Goal: Task Accomplishment & Management: Use online tool/utility

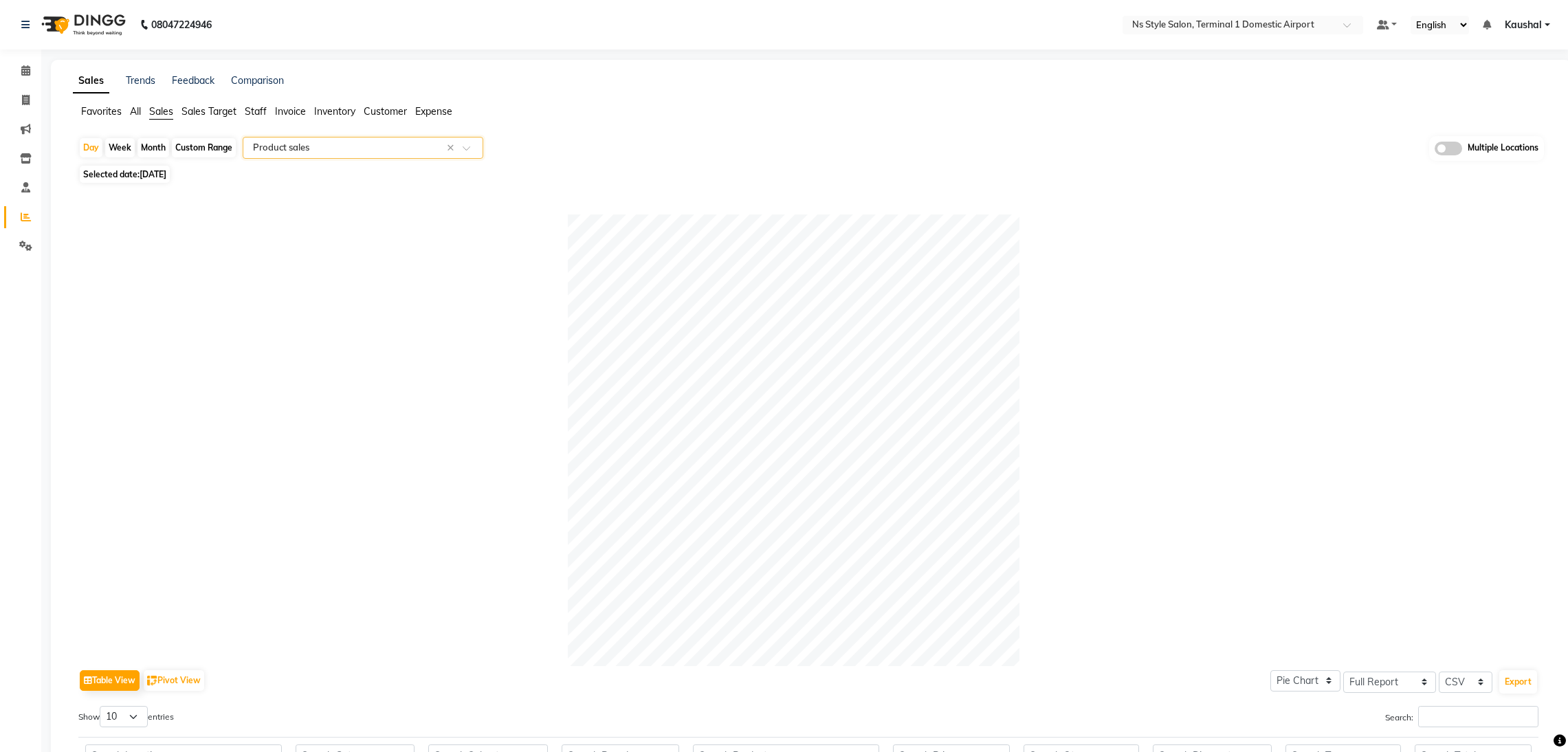
select select "full_report"
select select "csv"
click at [1265, 33] on ng-select "Select Location × Ns Style Salon, Terminal 1 Domestic Airport" at bounding box center [1243, 24] width 240 height 19
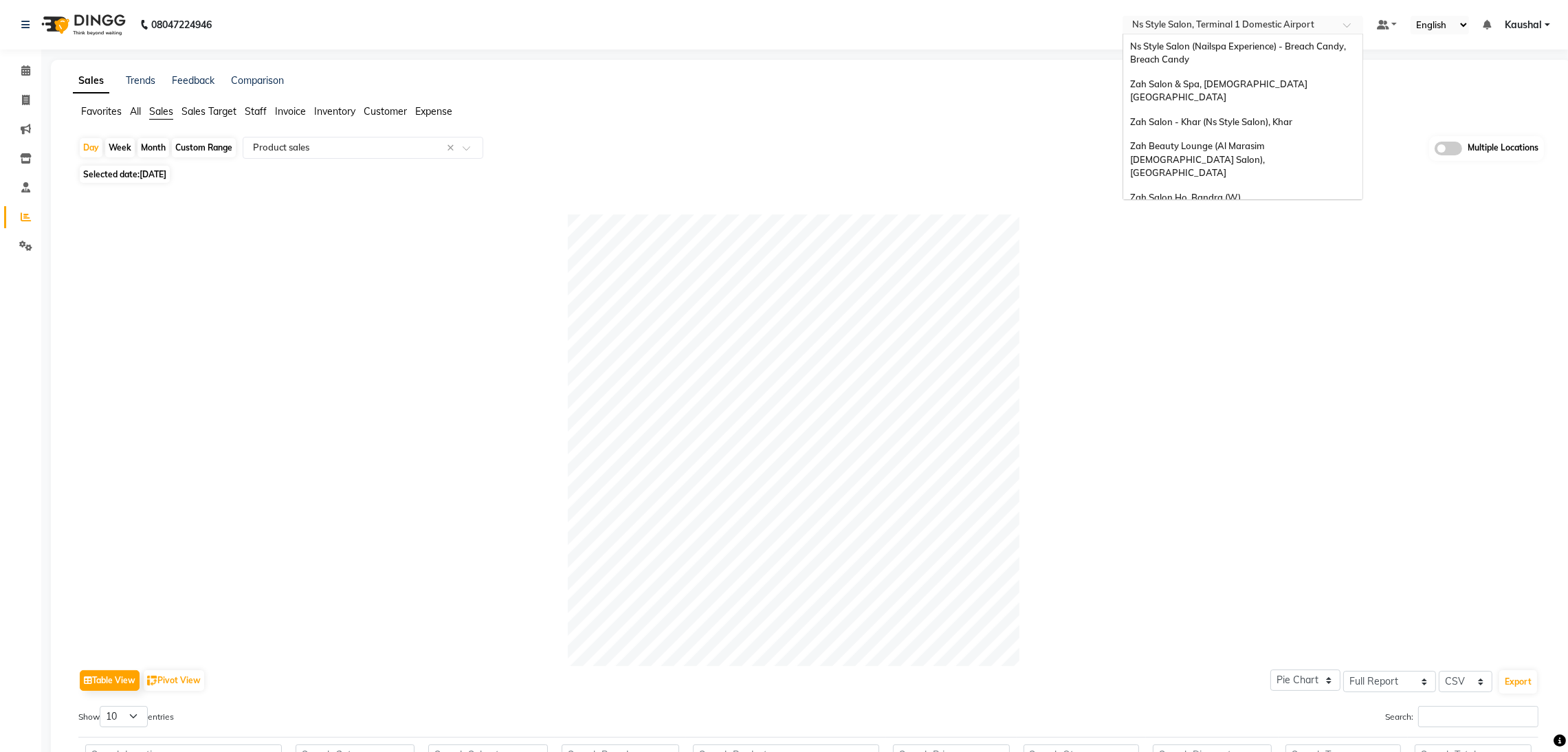
scroll to position [32, 0]
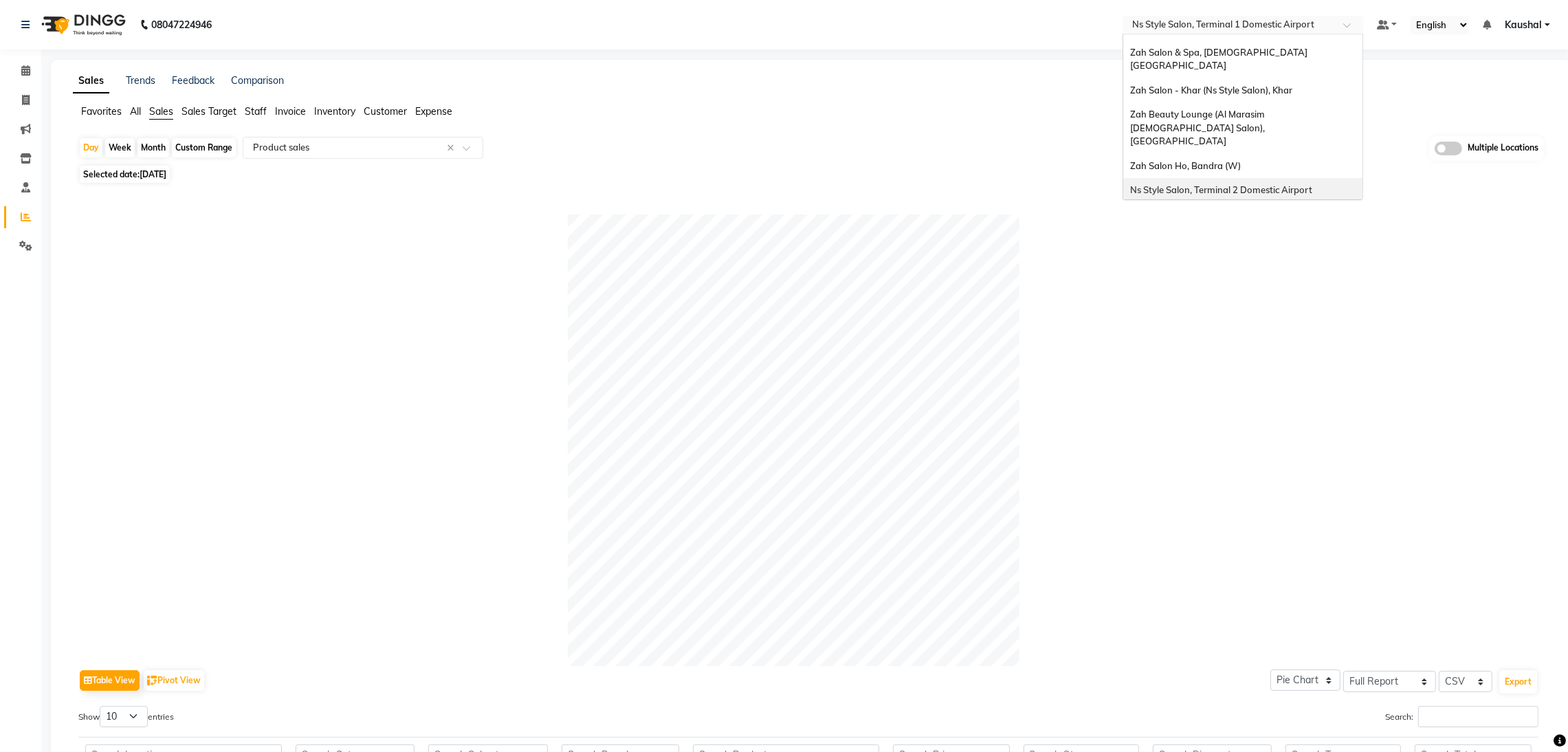
click at [1235, 178] on div "Ns Style Salon, Terminal 2 Domestic Airport" at bounding box center [1243, 190] width 240 height 24
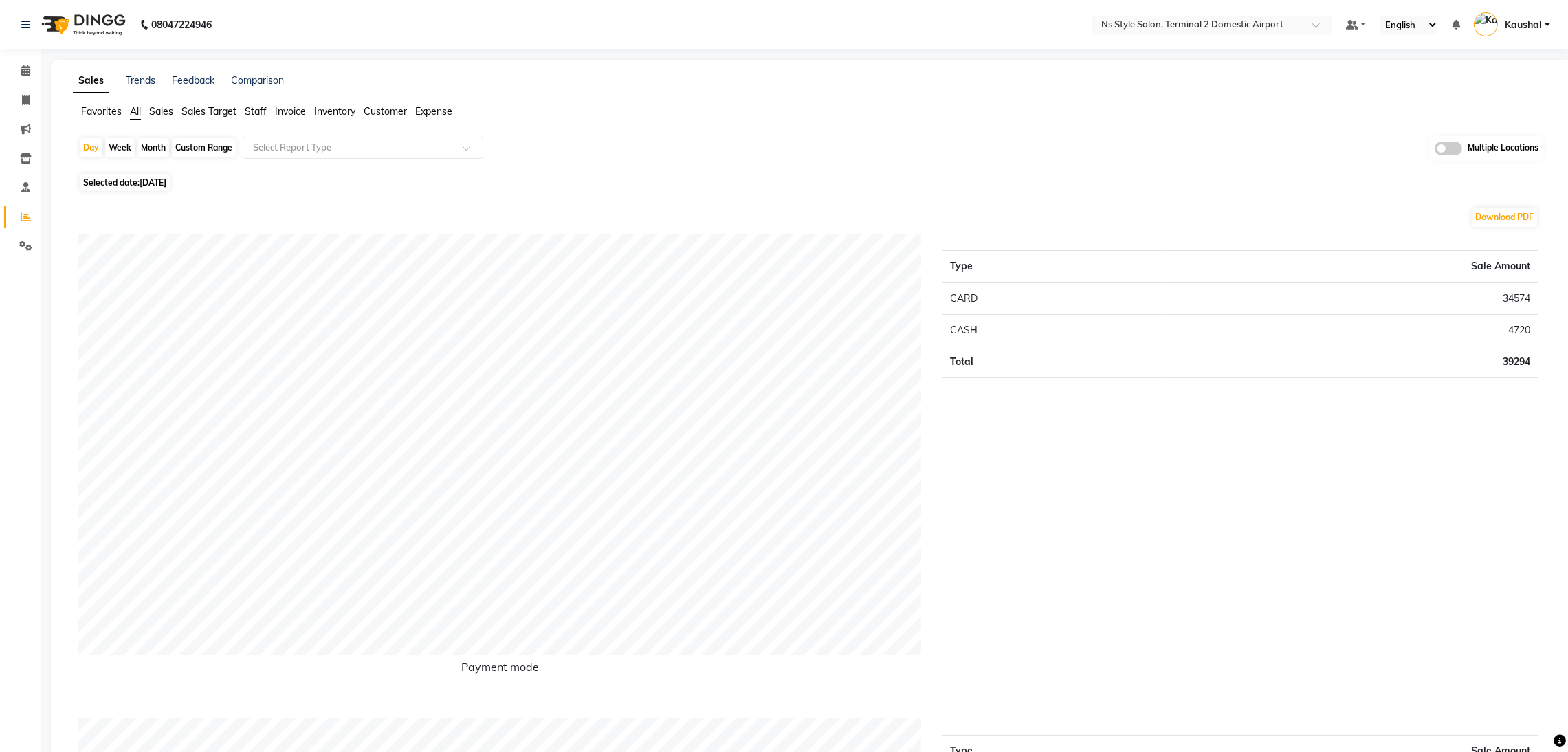
click at [114, 181] on span "Selected date: [DATE]" at bounding box center [125, 182] width 90 height 17
select select "9"
select select "2025"
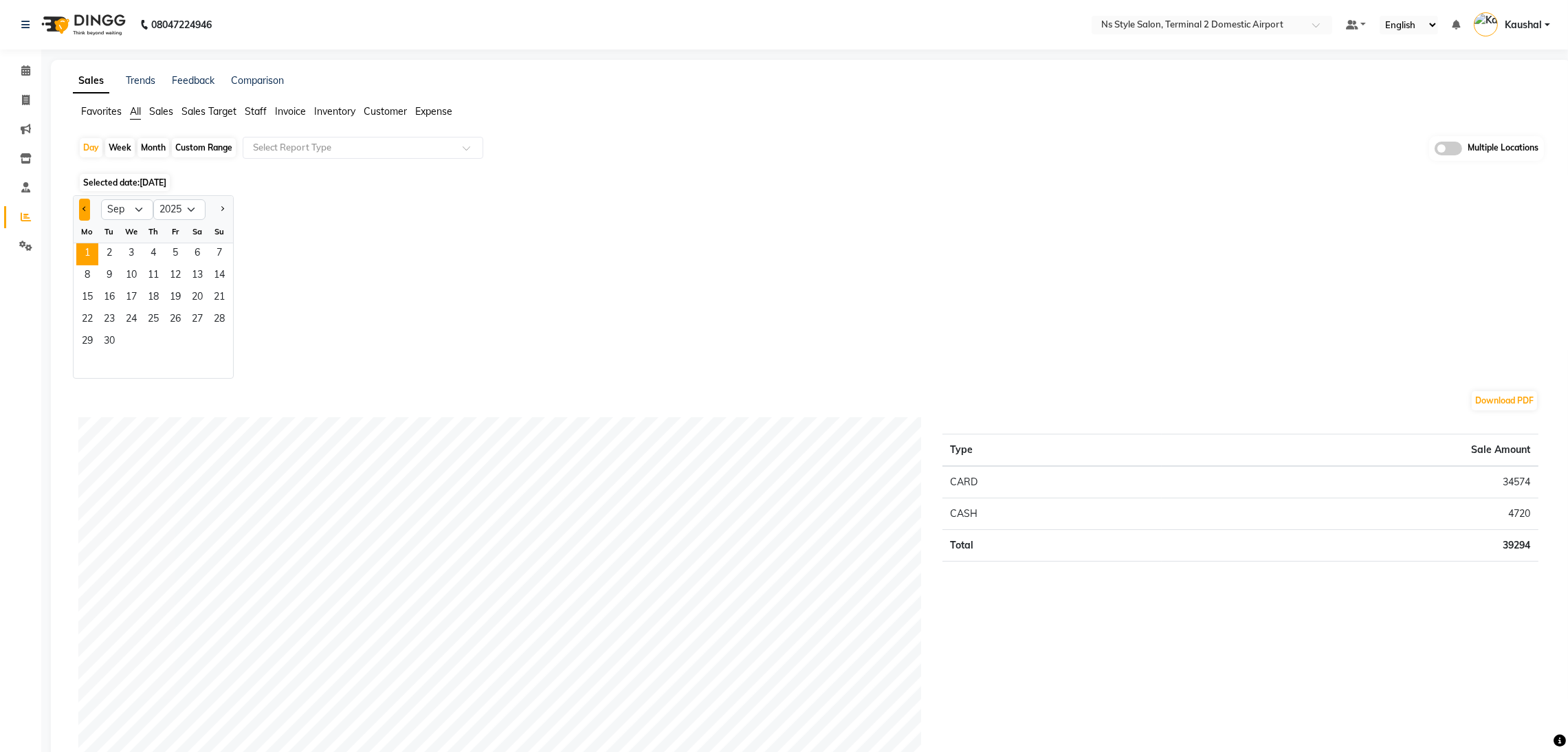
click at [81, 209] on button "Previous month" at bounding box center [84, 209] width 11 height 22
select select "8"
click at [169, 255] on span "1" at bounding box center [175, 254] width 22 height 22
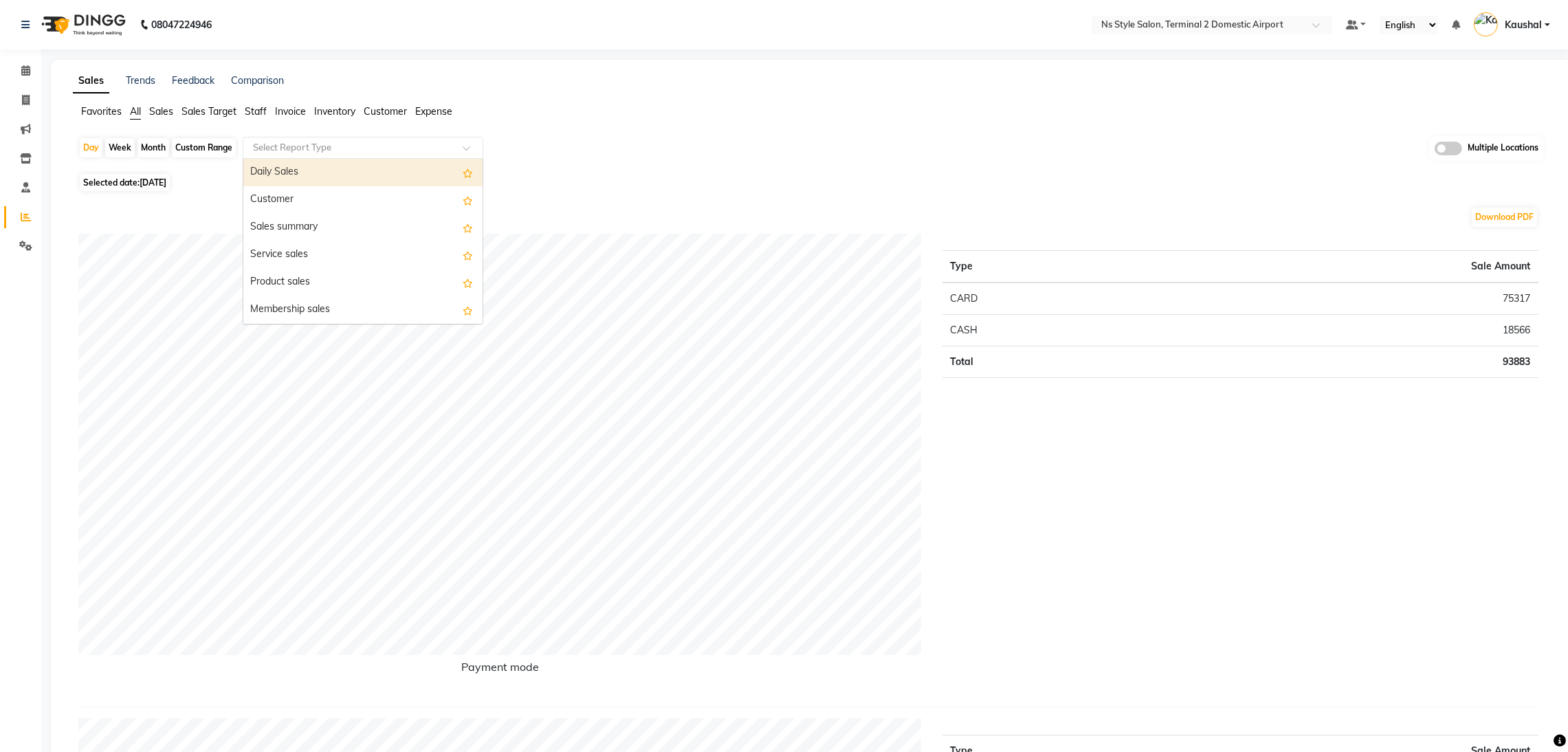
click at [473, 152] on span at bounding box center [471, 152] width 17 height 14
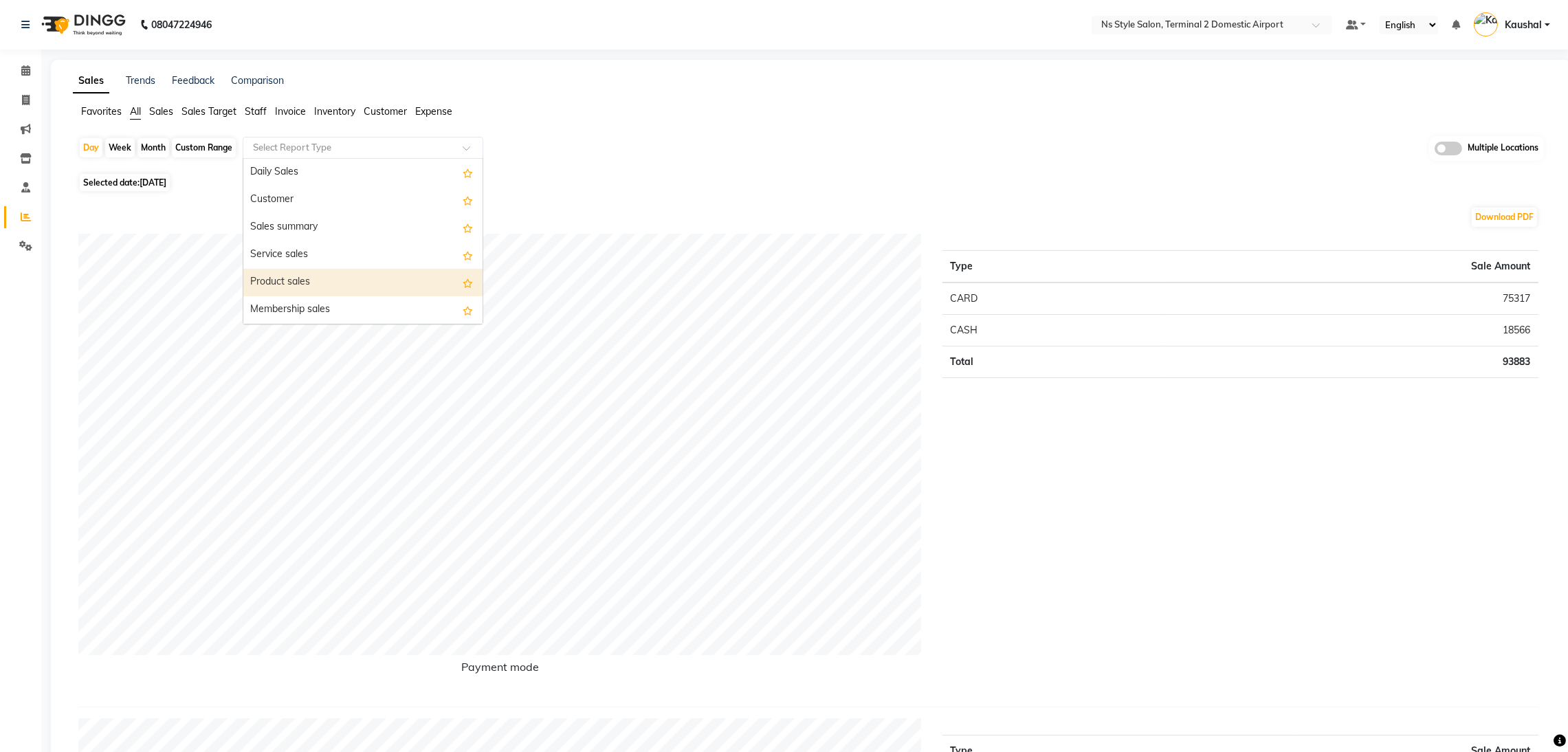
click at [347, 280] on div "Product sales" at bounding box center [363, 283] width 240 height 28
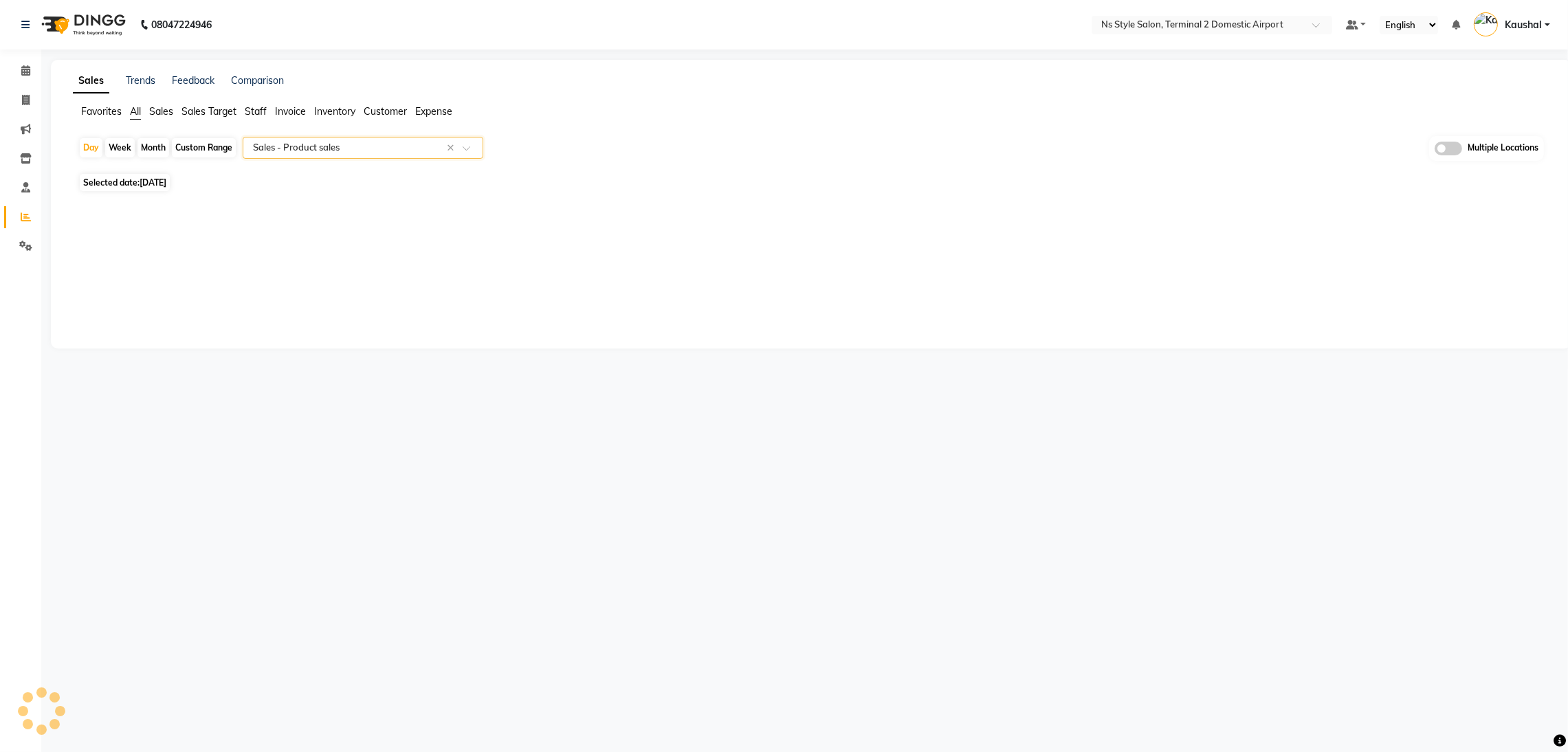
select select "full_report"
select select "csv"
click at [166, 179] on span "[DATE]" at bounding box center [152, 183] width 27 height 11
select select "8"
select select "2025"
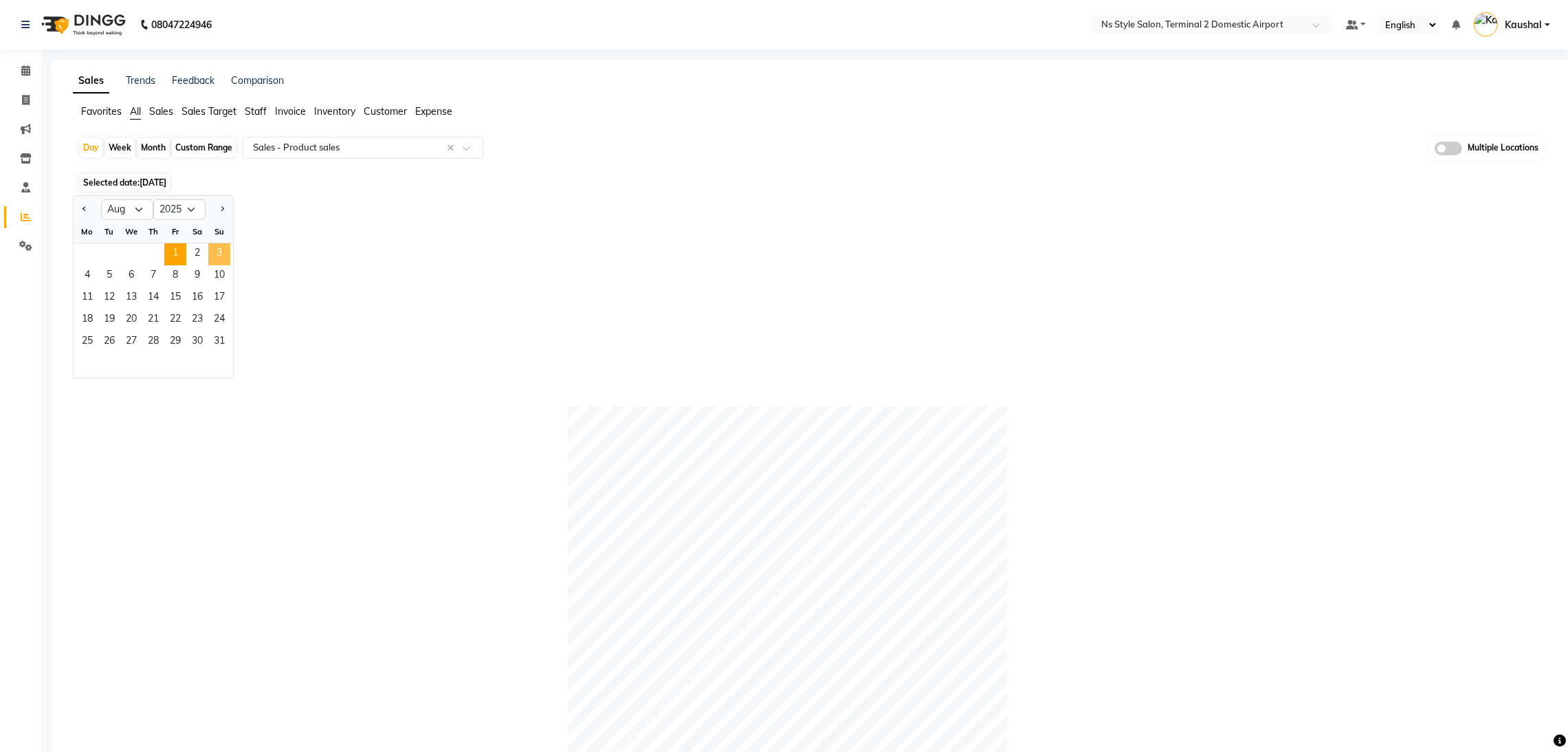
click at [222, 253] on span "3" at bounding box center [219, 254] width 22 height 22
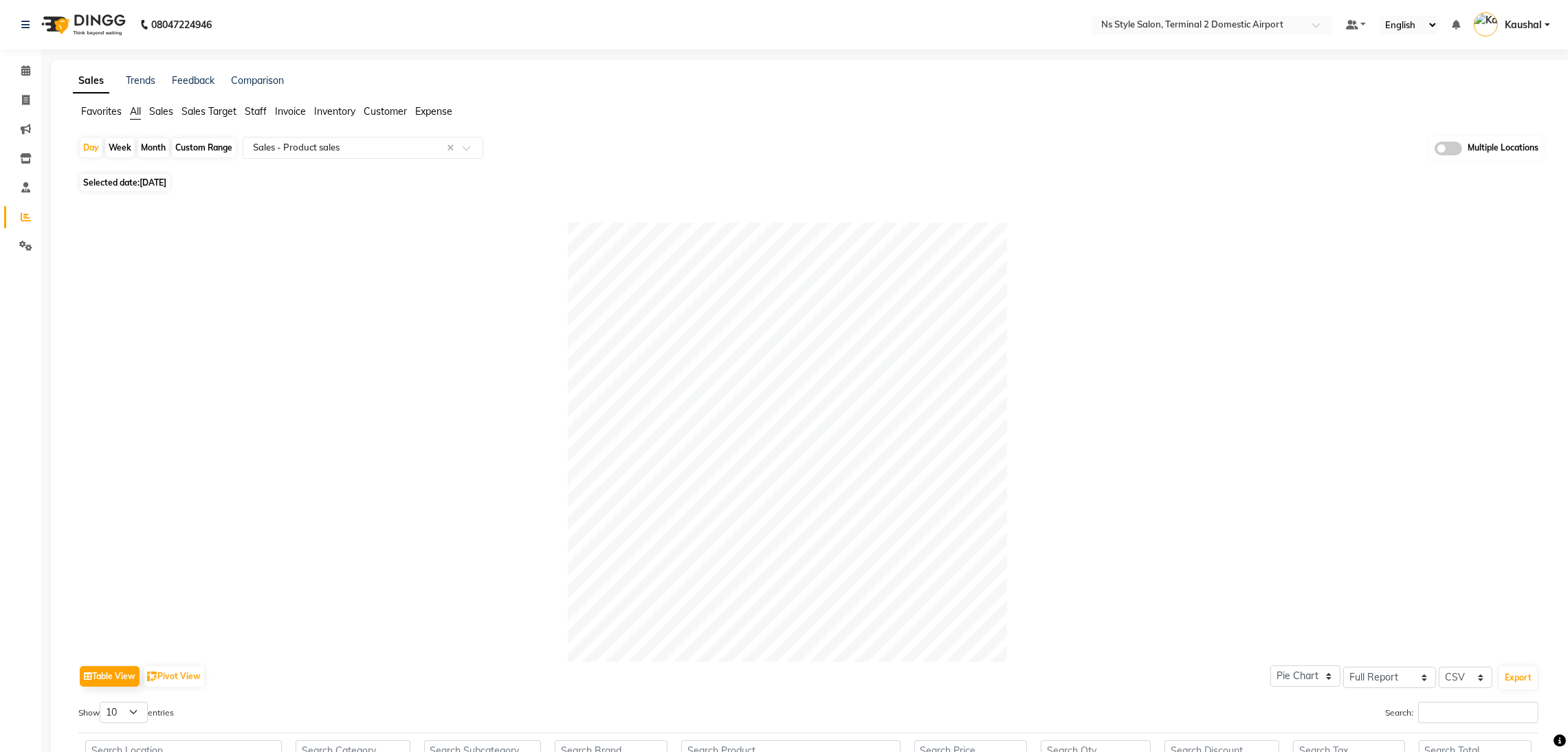
click at [146, 186] on span "[DATE]" at bounding box center [152, 183] width 27 height 11
select select "8"
select select "2025"
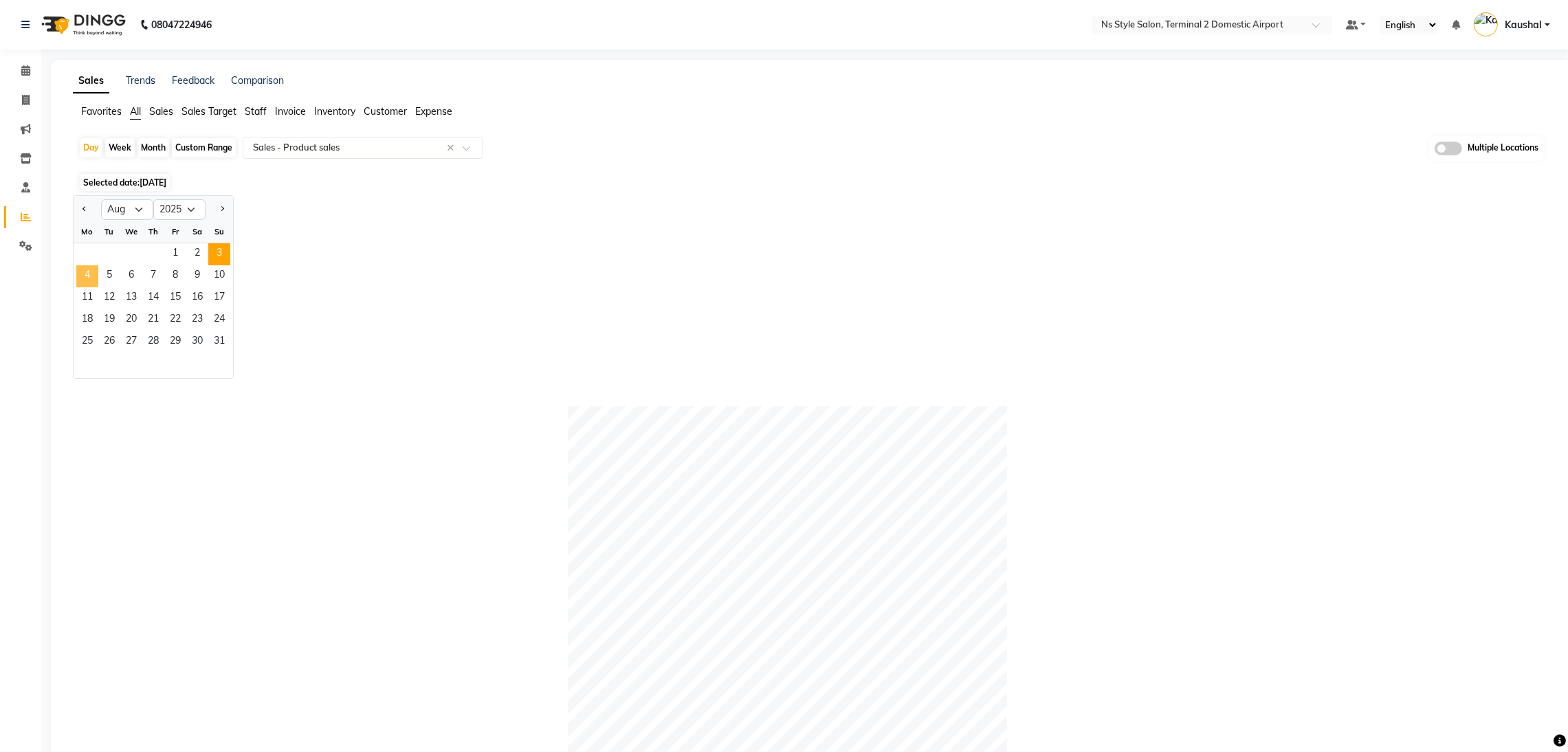
click at [86, 275] on span "4" at bounding box center [87, 276] width 22 height 22
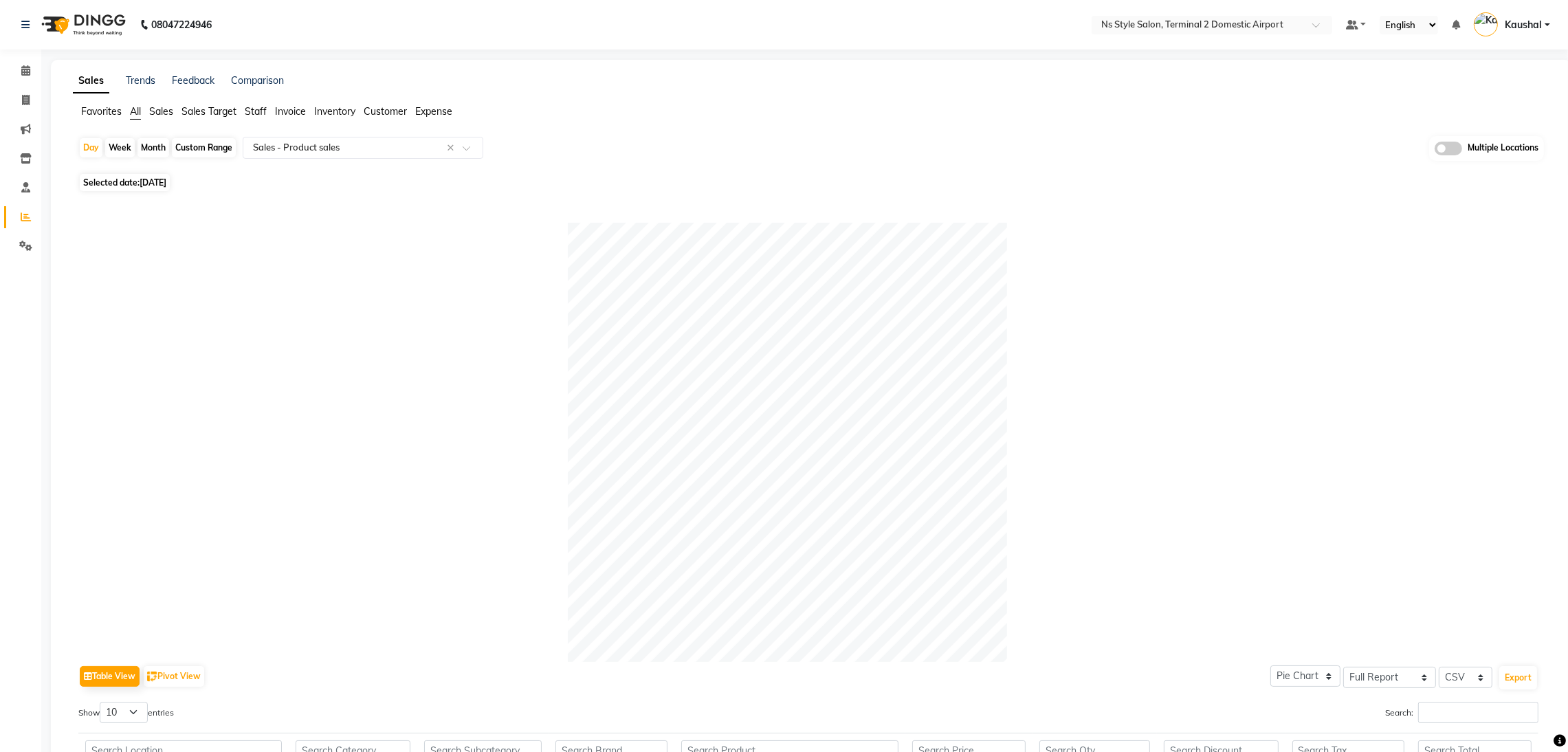
click at [112, 181] on span "Selected date: [DATE]" at bounding box center [125, 182] width 90 height 17
select select "8"
select select "2025"
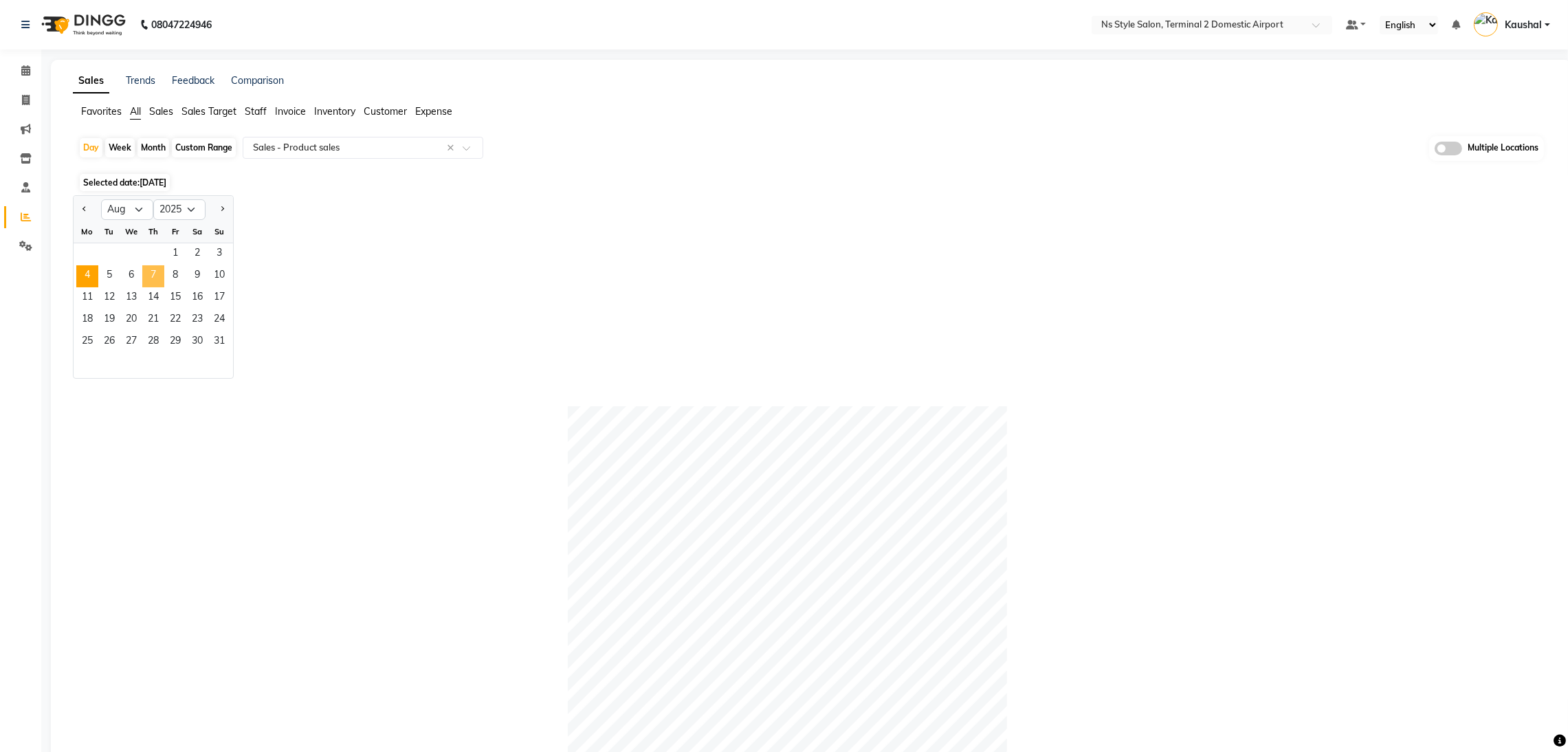
click at [153, 276] on span "7" at bounding box center [153, 276] width 22 height 22
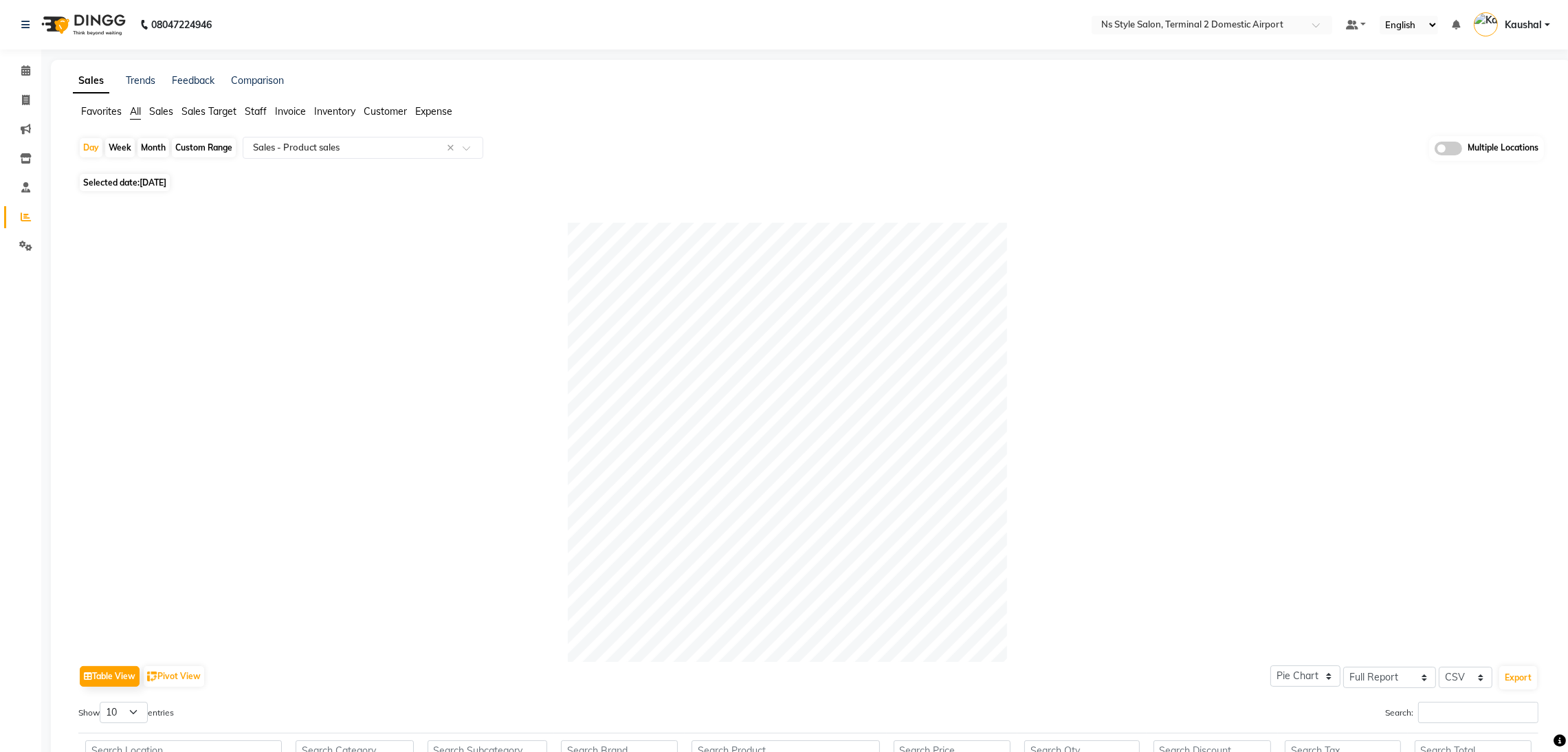
click at [162, 167] on div "Day Week Month Custom Range Select Report Type × Sales - Product sales × Multip…" at bounding box center [811, 152] width 1465 height 33
click at [164, 185] on span "[DATE]" at bounding box center [152, 183] width 27 height 11
select select "8"
select select "2025"
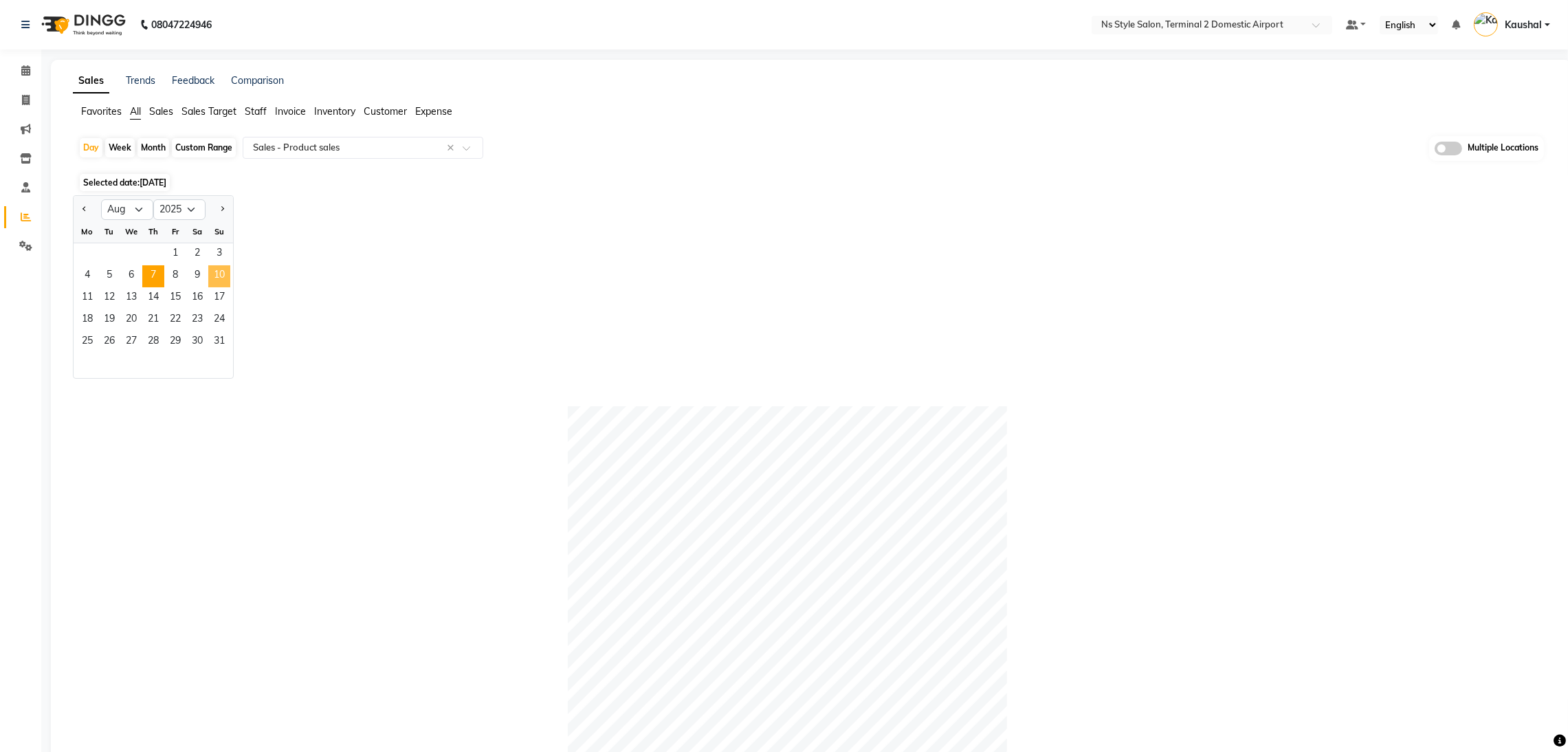
click at [216, 277] on span "10" at bounding box center [219, 276] width 22 height 22
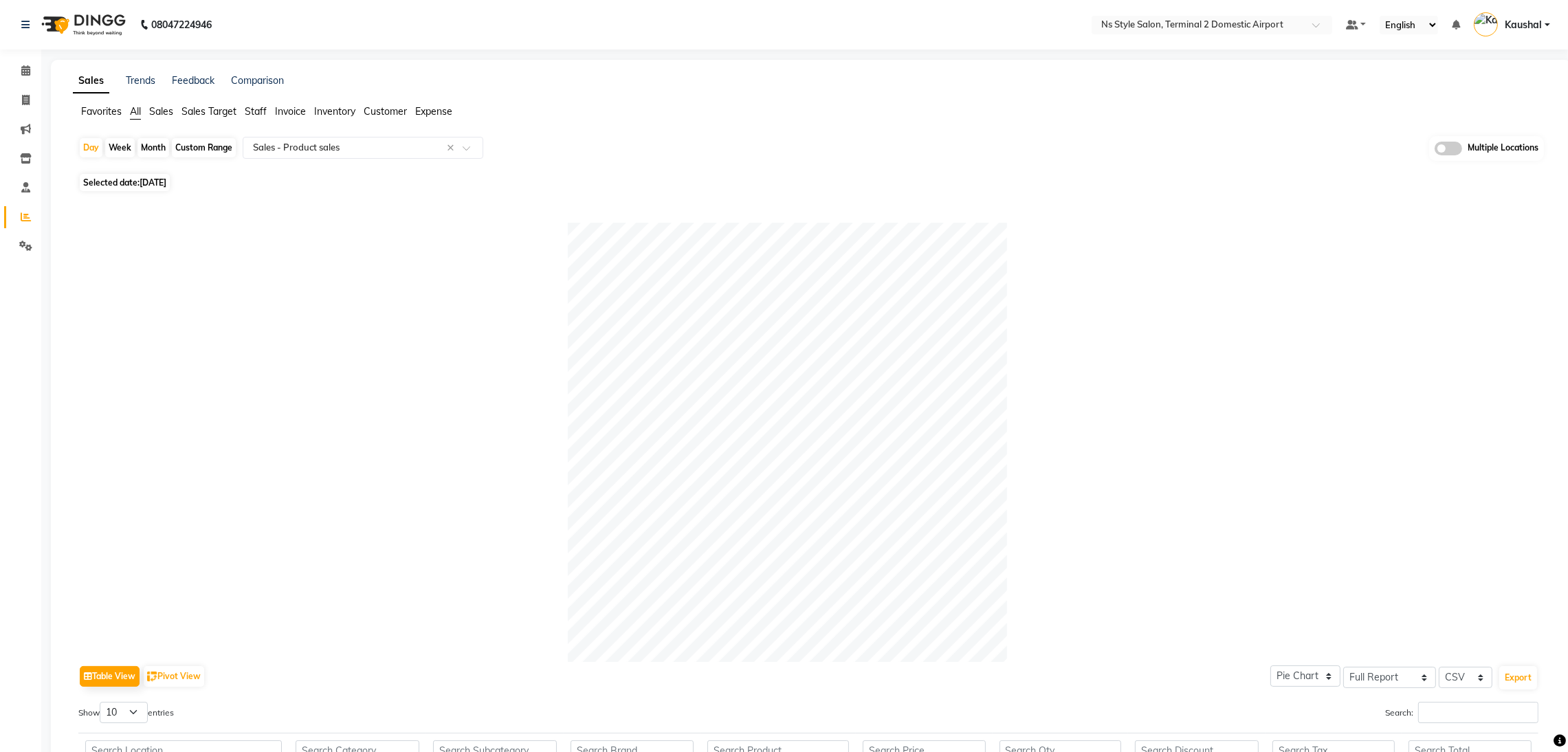
click at [164, 183] on span "[DATE]" at bounding box center [152, 183] width 27 height 11
select select "8"
select select "2025"
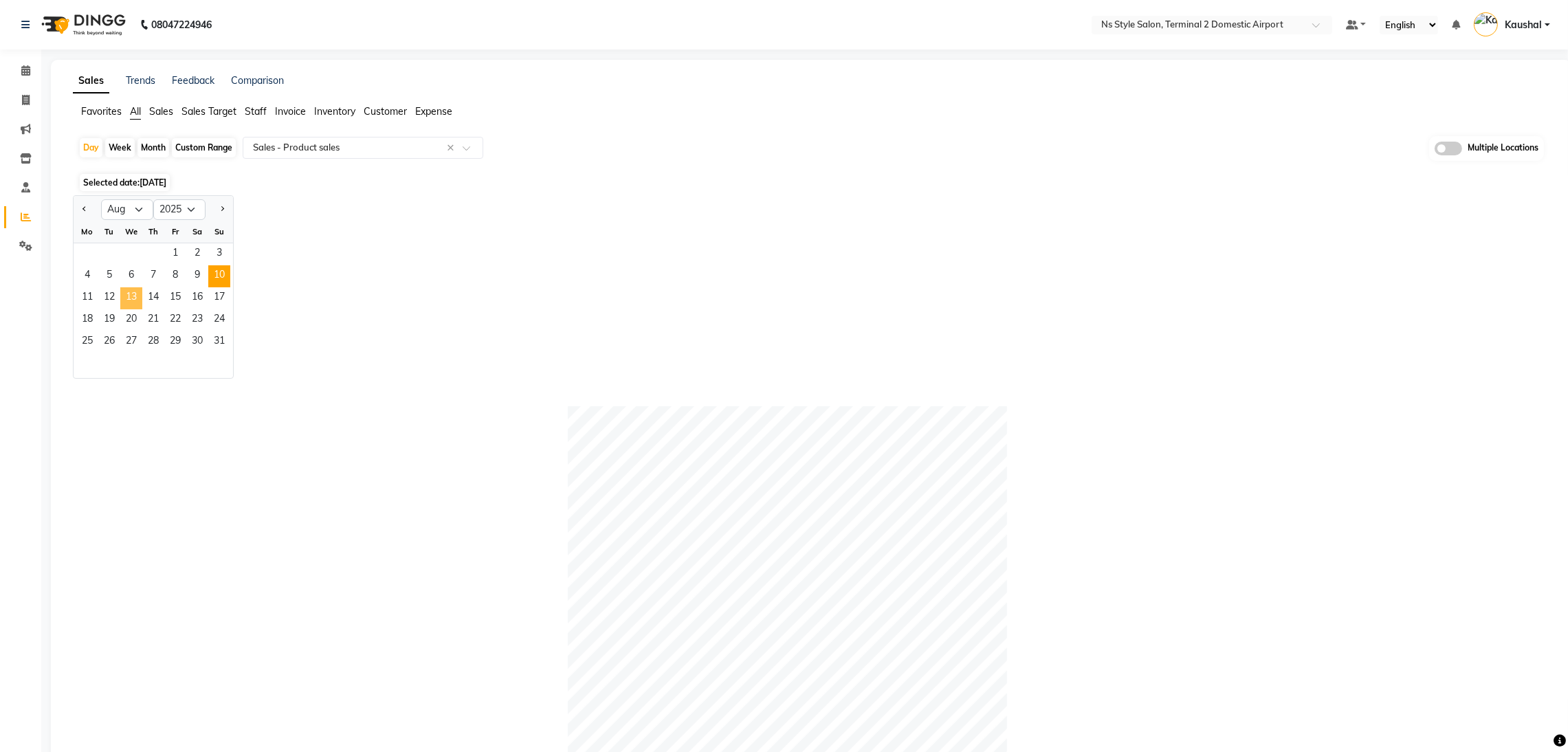
click at [127, 297] on span "13" at bounding box center [131, 298] width 22 height 22
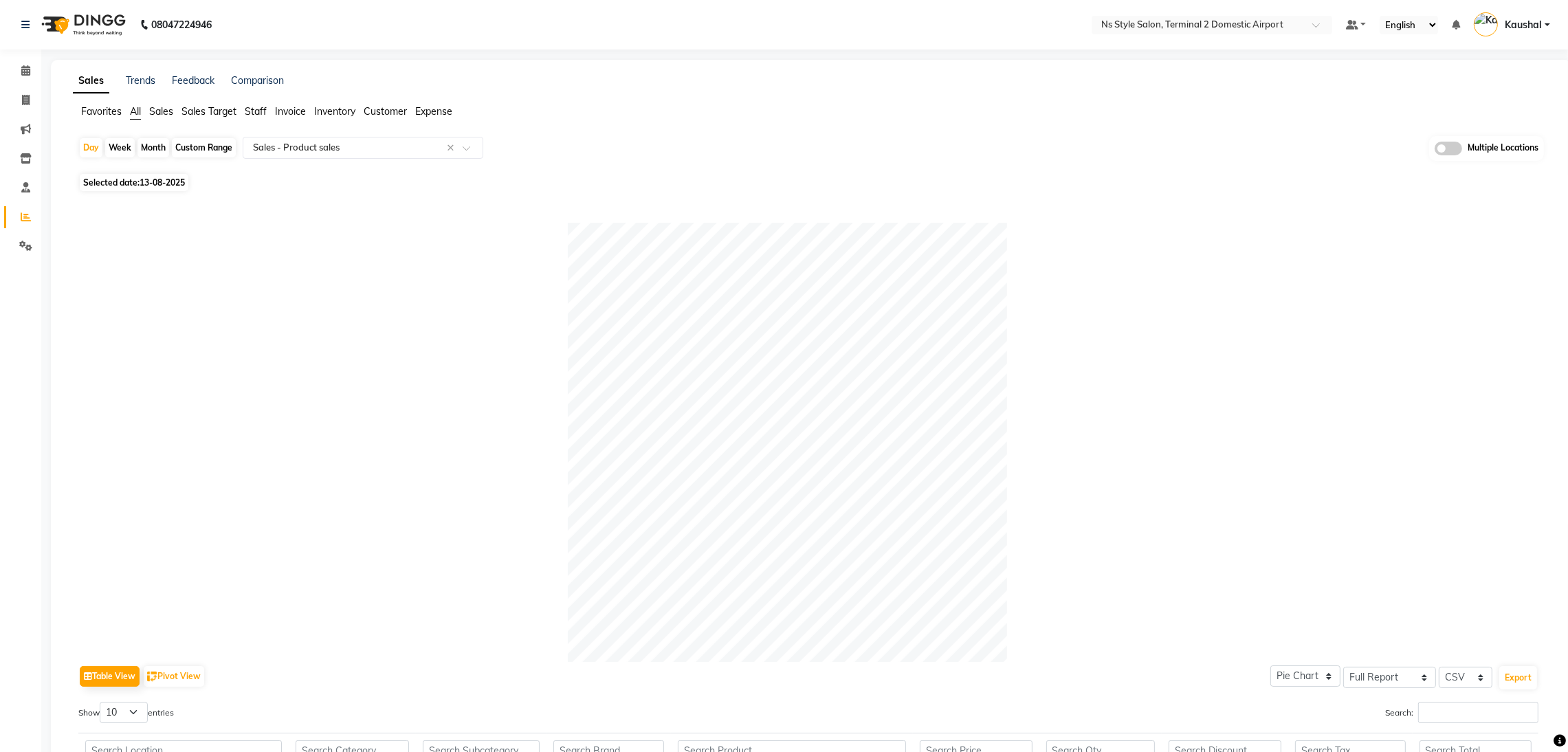
click at [165, 185] on span "13-08-2025" at bounding box center [162, 183] width 46 height 11
select select "8"
select select "2025"
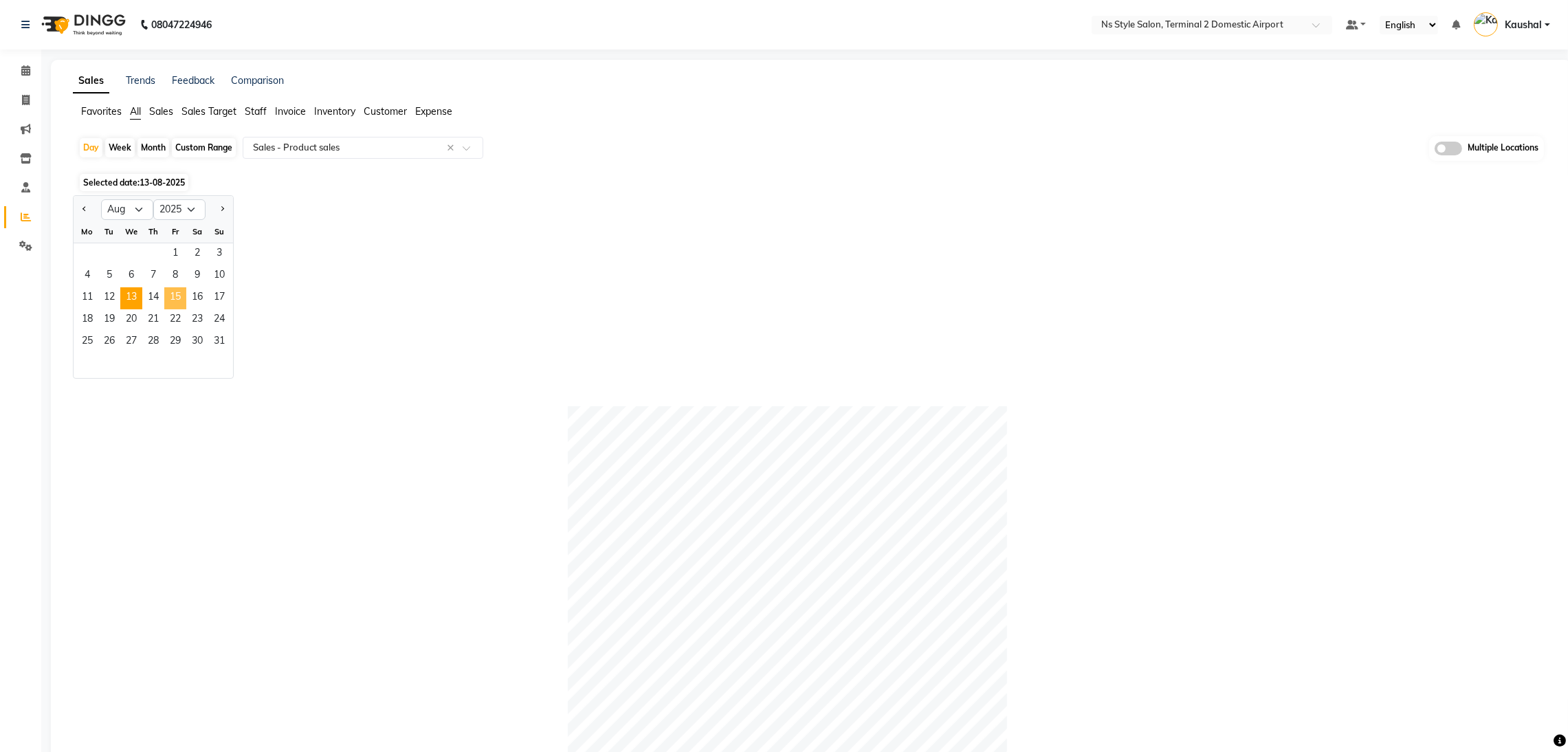
click at [178, 297] on span "15" at bounding box center [175, 298] width 22 height 22
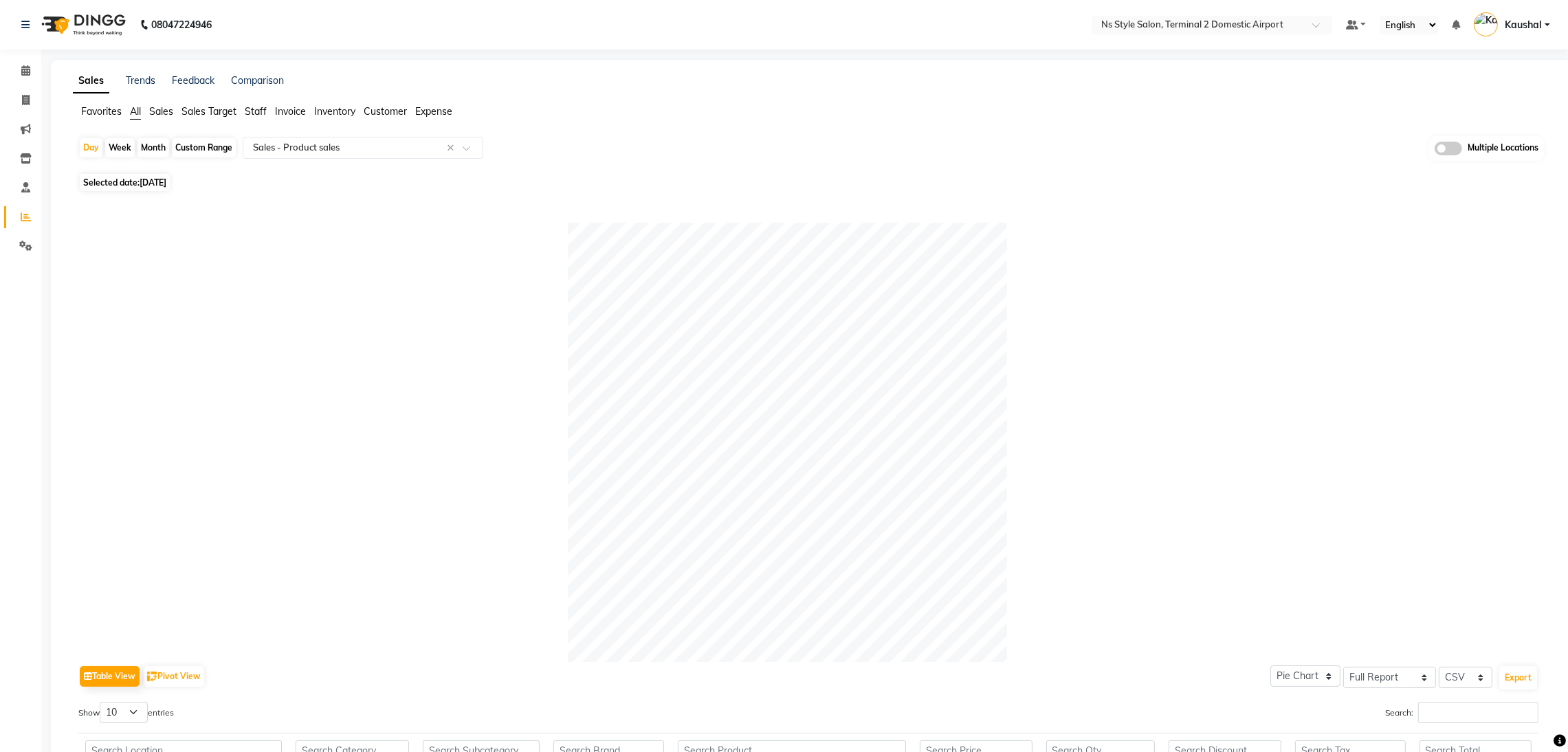
click at [153, 183] on span "[DATE]" at bounding box center [152, 183] width 27 height 11
select select "8"
select select "2025"
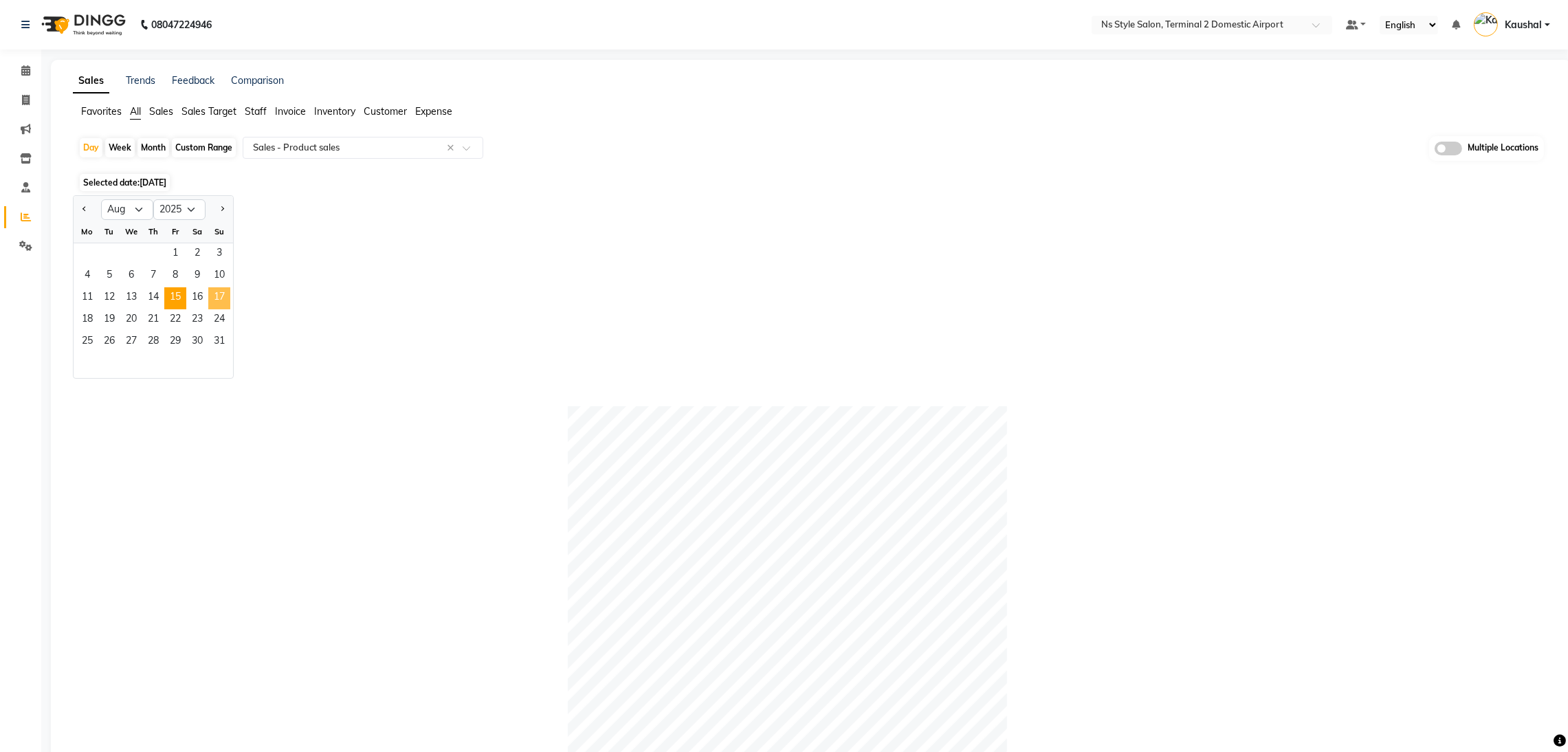
click at [222, 297] on span "17" at bounding box center [219, 298] width 22 height 22
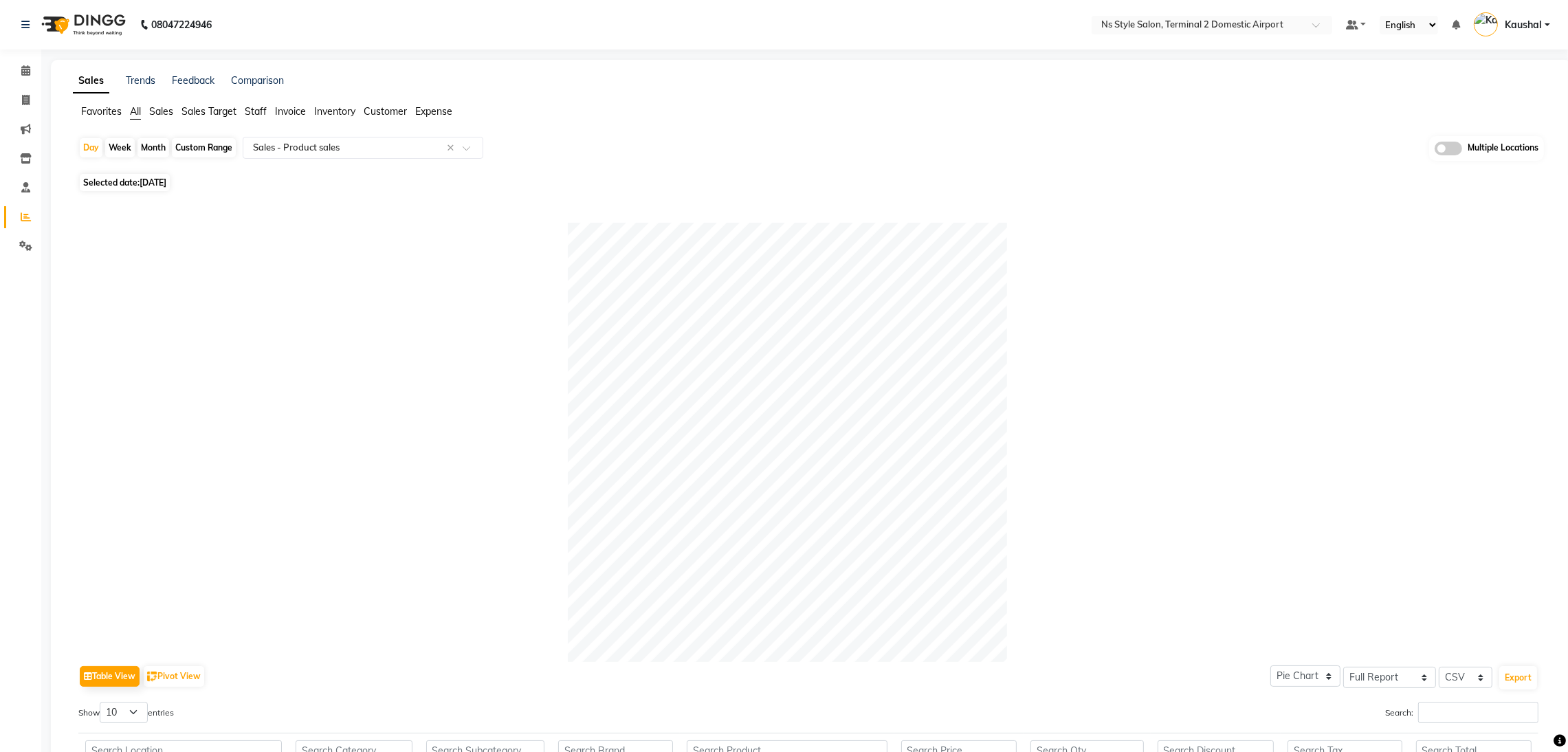
click at [157, 183] on span "[DATE]" at bounding box center [152, 183] width 27 height 11
select select "8"
select select "2025"
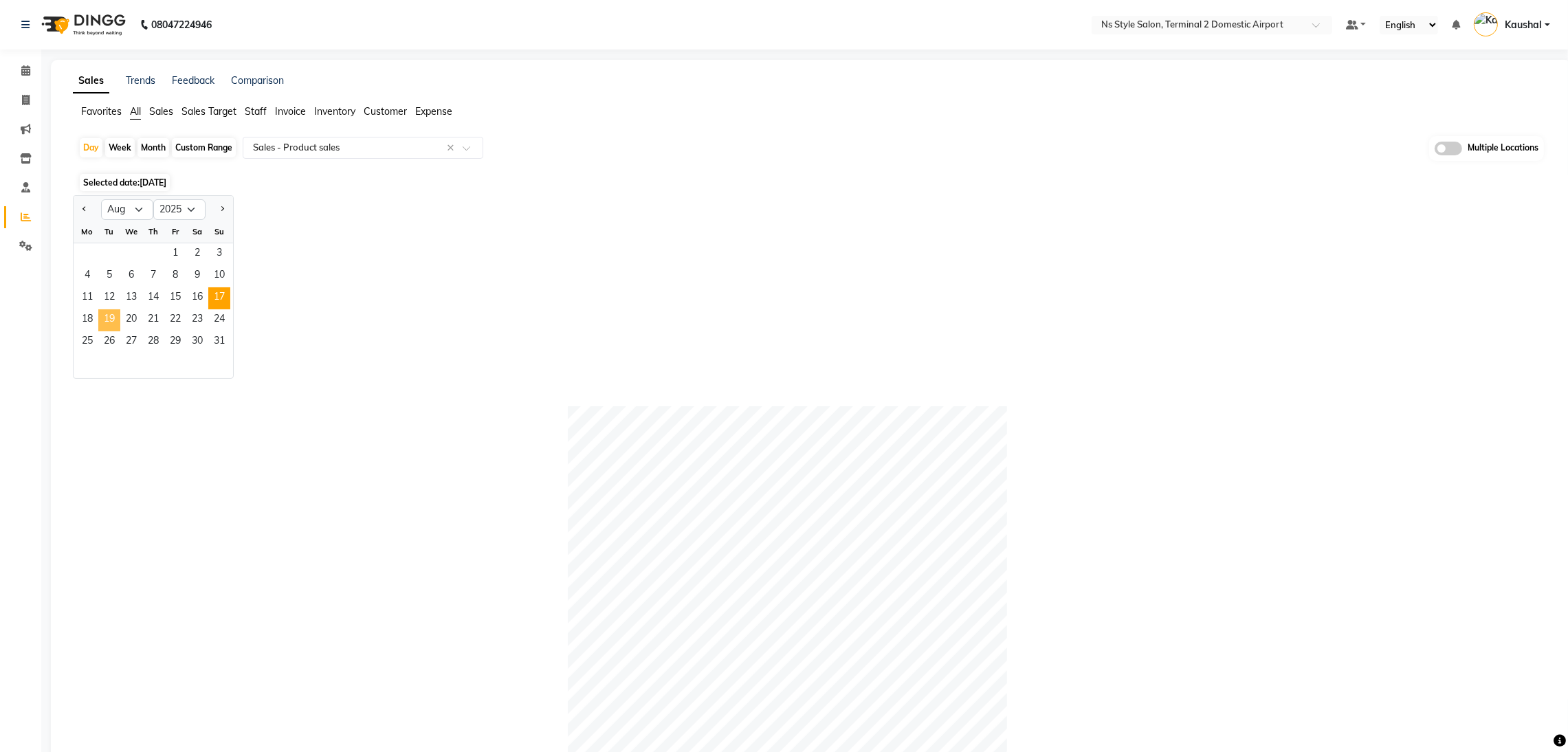
click at [112, 319] on span "19" at bounding box center [109, 320] width 22 height 22
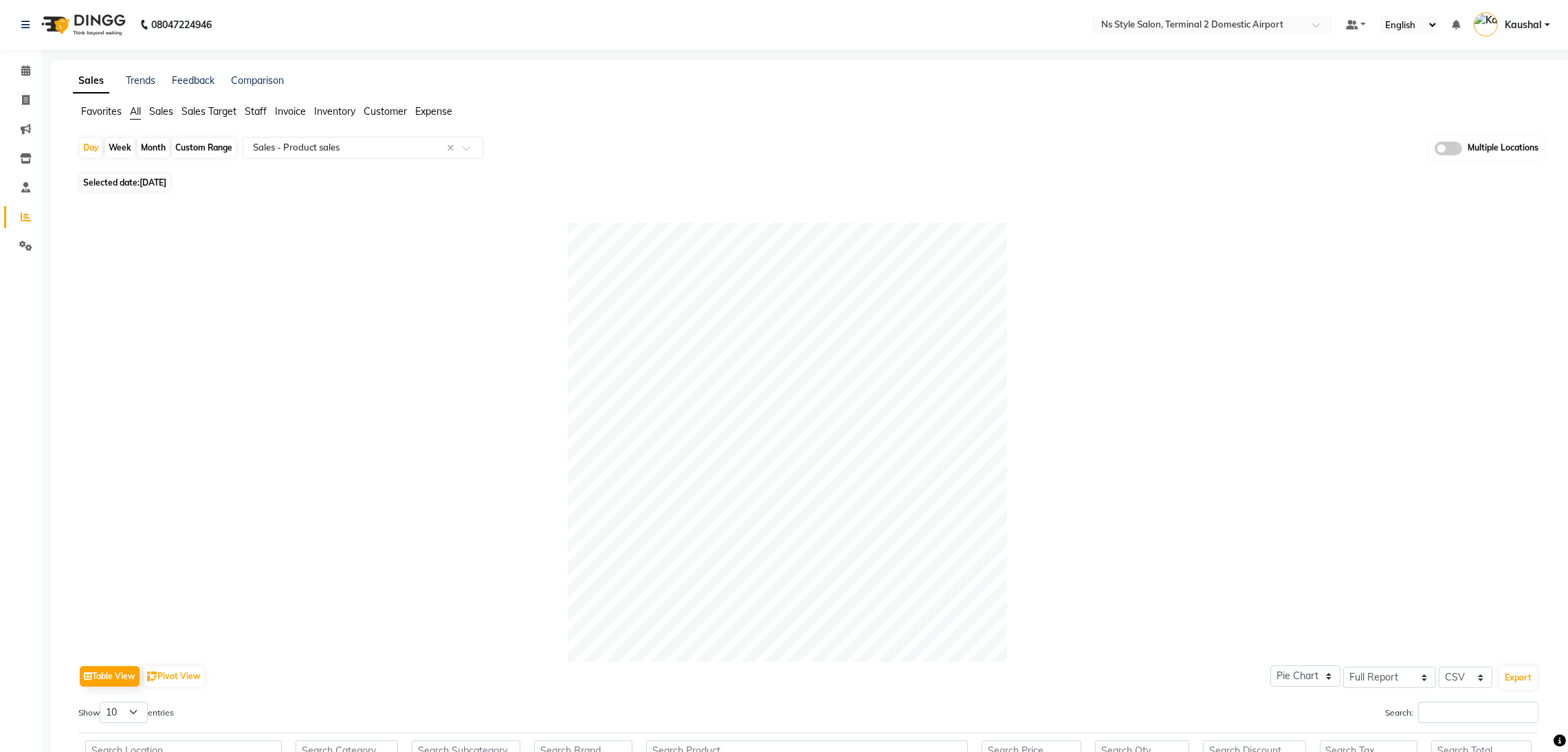
click at [170, 174] on span "Selected date: [DATE]" at bounding box center [125, 182] width 90 height 17
select select "8"
select select "2025"
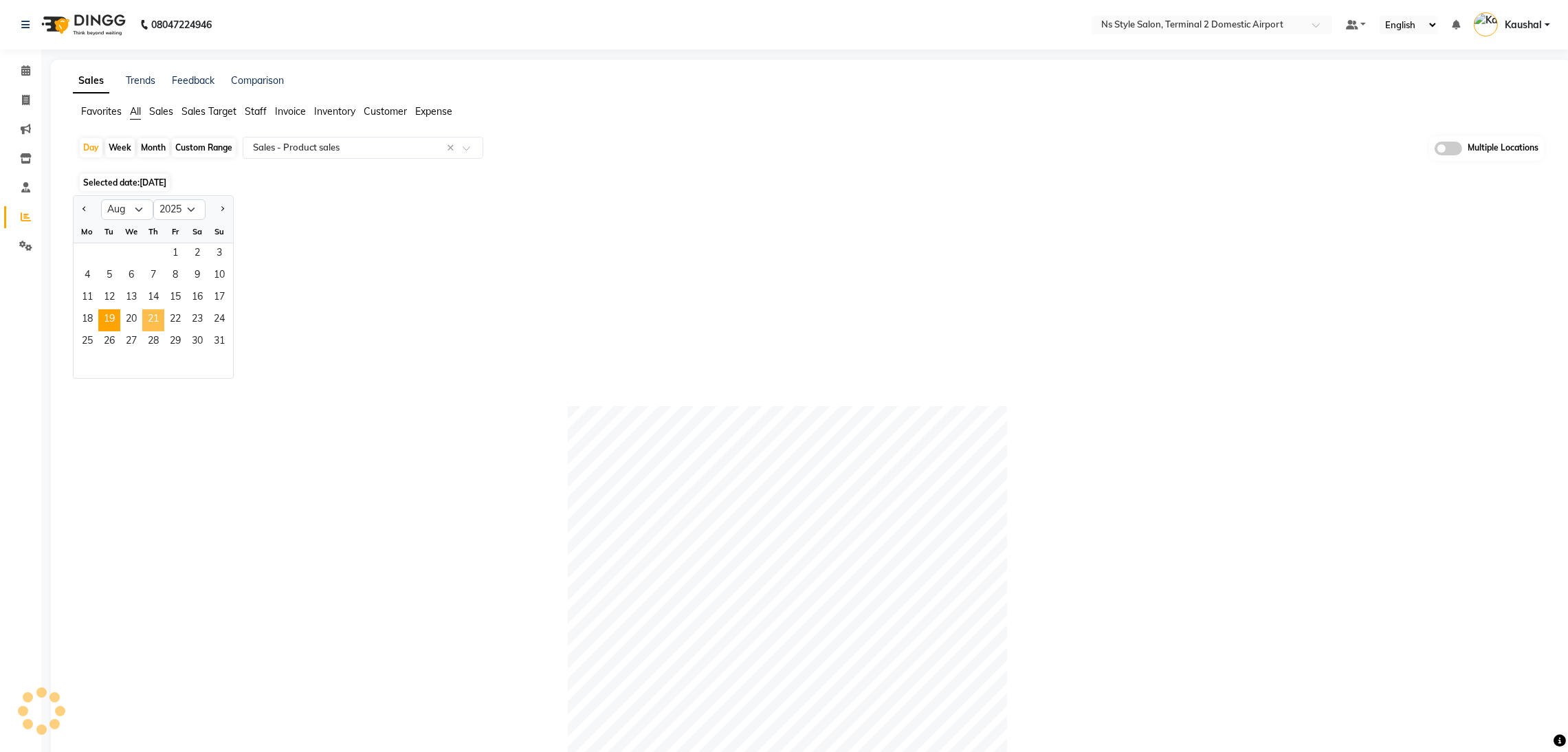
click at [148, 323] on span "21" at bounding box center [153, 320] width 22 height 22
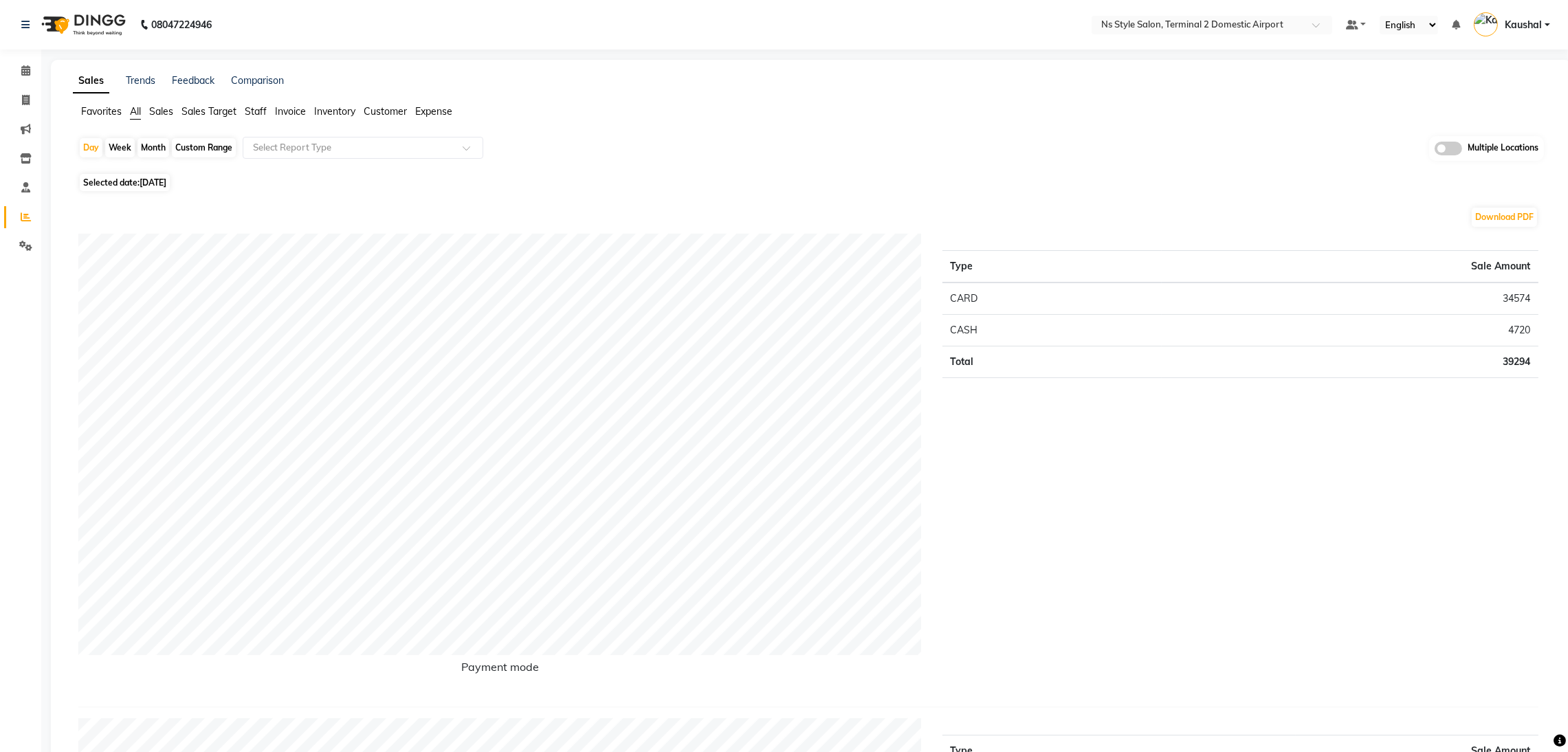
click at [135, 174] on span "Selected date: [DATE]" at bounding box center [125, 182] width 90 height 17
select select "9"
select select "2025"
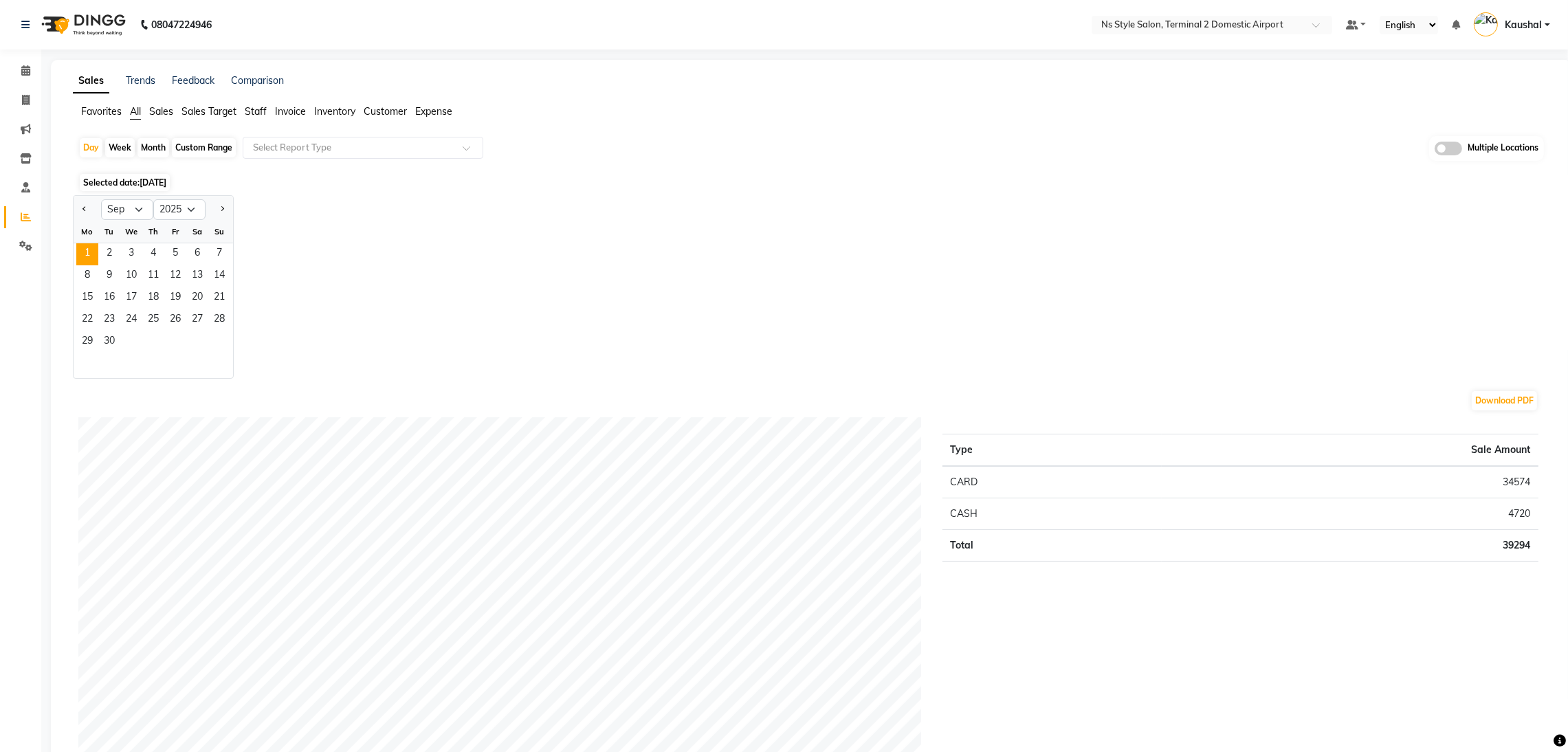
click at [93, 210] on div at bounding box center [87, 209] width 28 height 22
click at [87, 213] on button "Previous month" at bounding box center [84, 209] width 11 height 22
select select "8"
click at [156, 311] on span "21" at bounding box center [153, 320] width 22 height 22
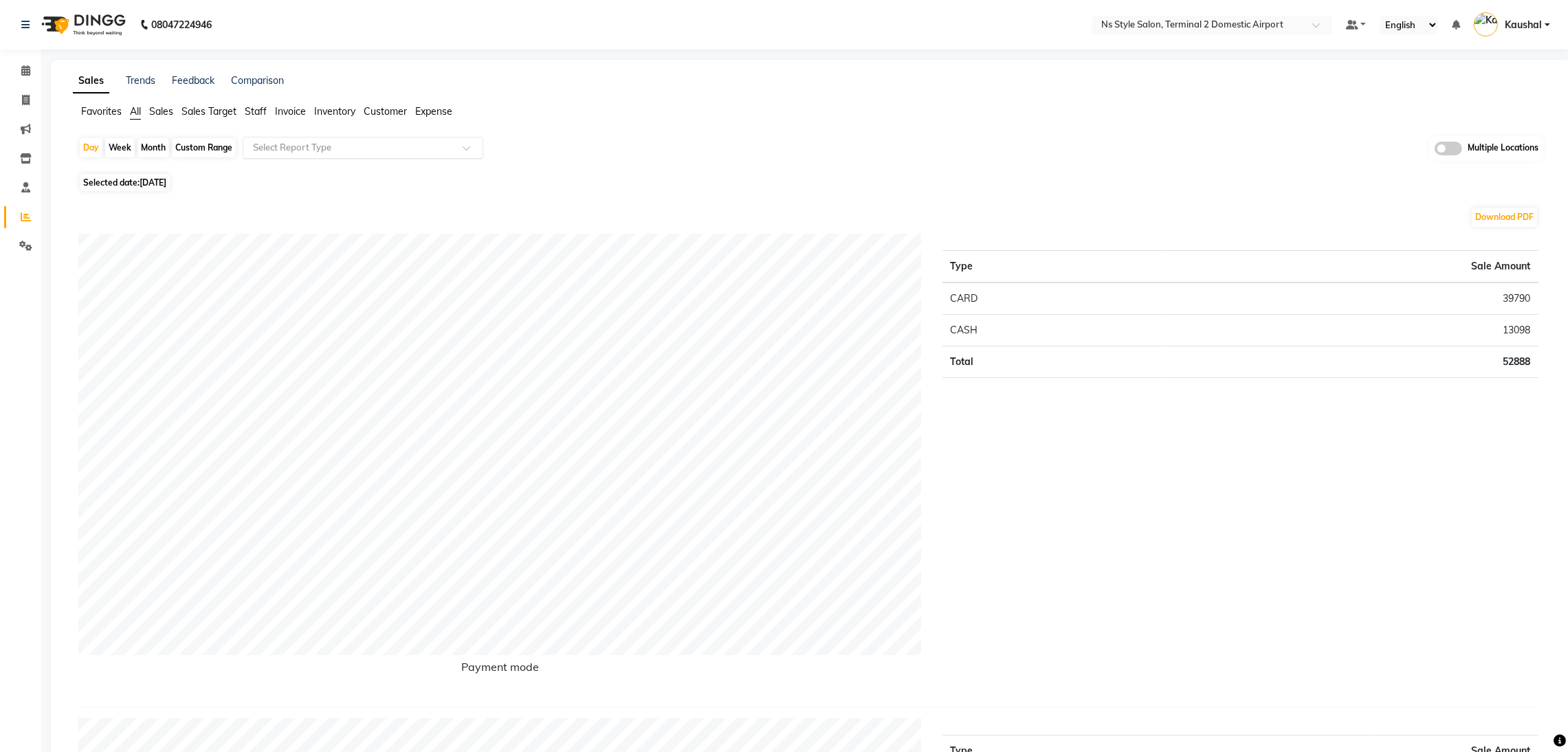
click at [477, 143] on div at bounding box center [363, 147] width 240 height 14
click at [359, 292] on div "Product sales" at bounding box center [363, 283] width 240 height 28
select select "full_report"
select select "csv"
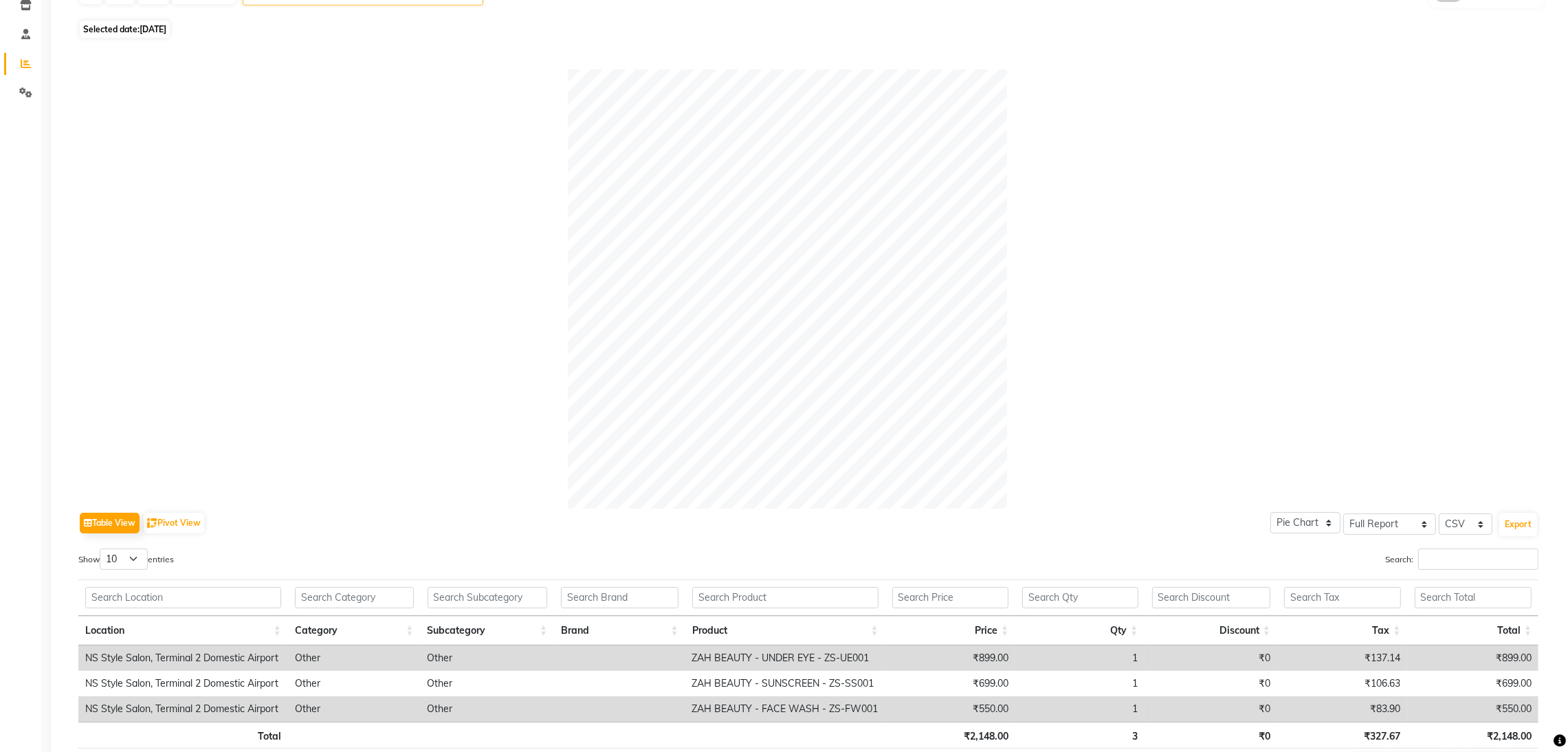
scroll to position [149, 0]
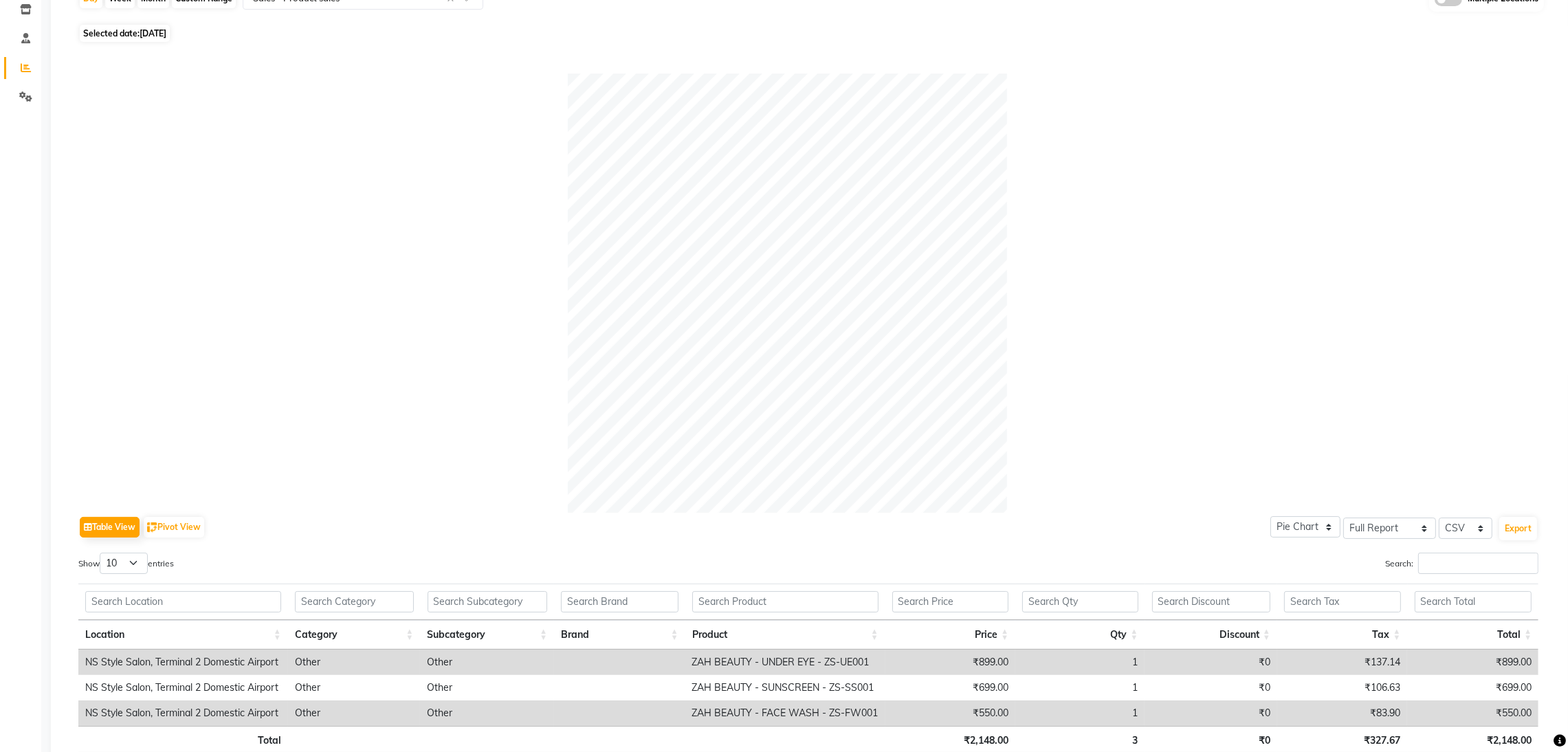
click at [355, 307] on div at bounding box center [808, 292] width 1460 height 439
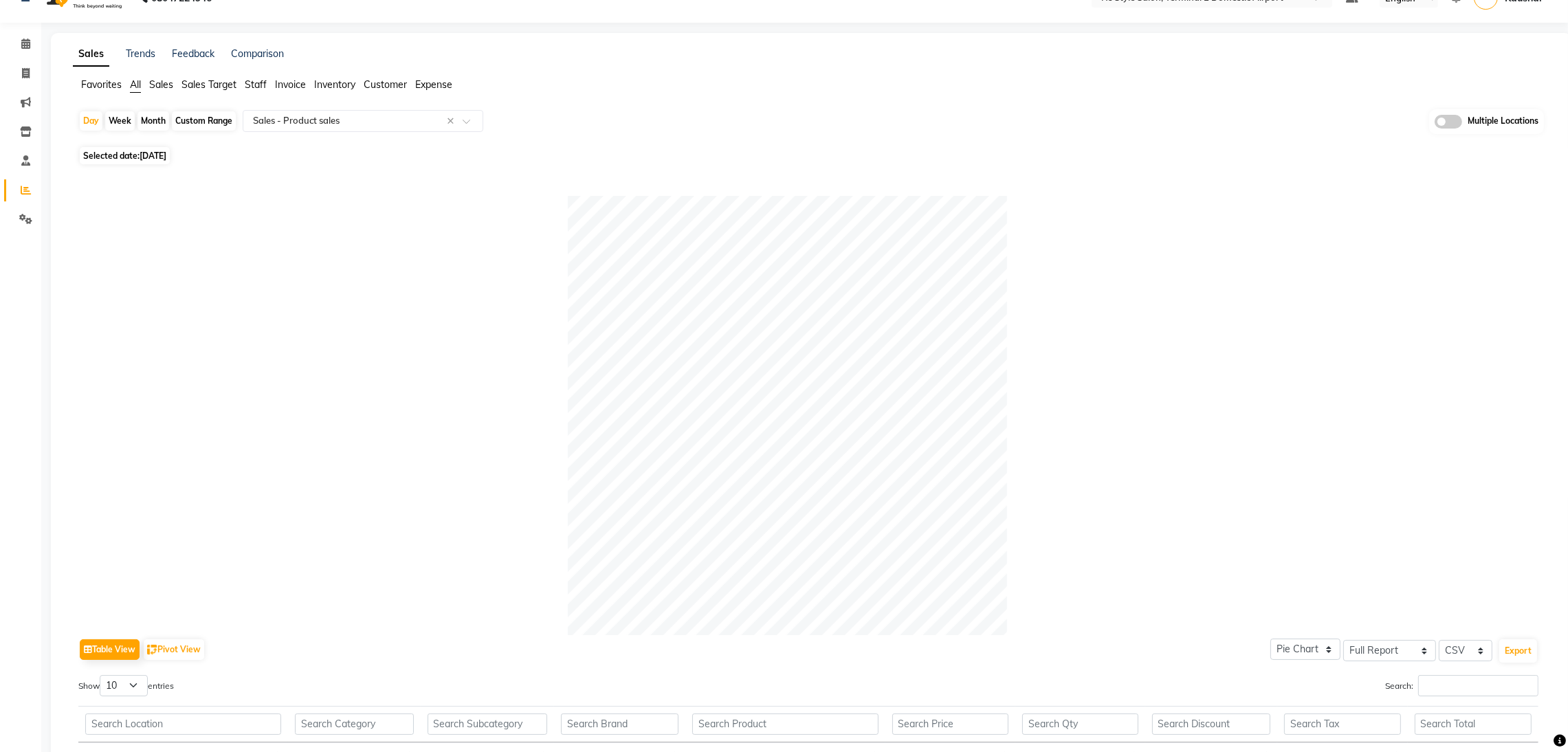
scroll to position [25, 0]
click at [109, 152] on span "Selected date: 21-08-2025" at bounding box center [125, 156] width 90 height 17
select select "8"
select select "2025"
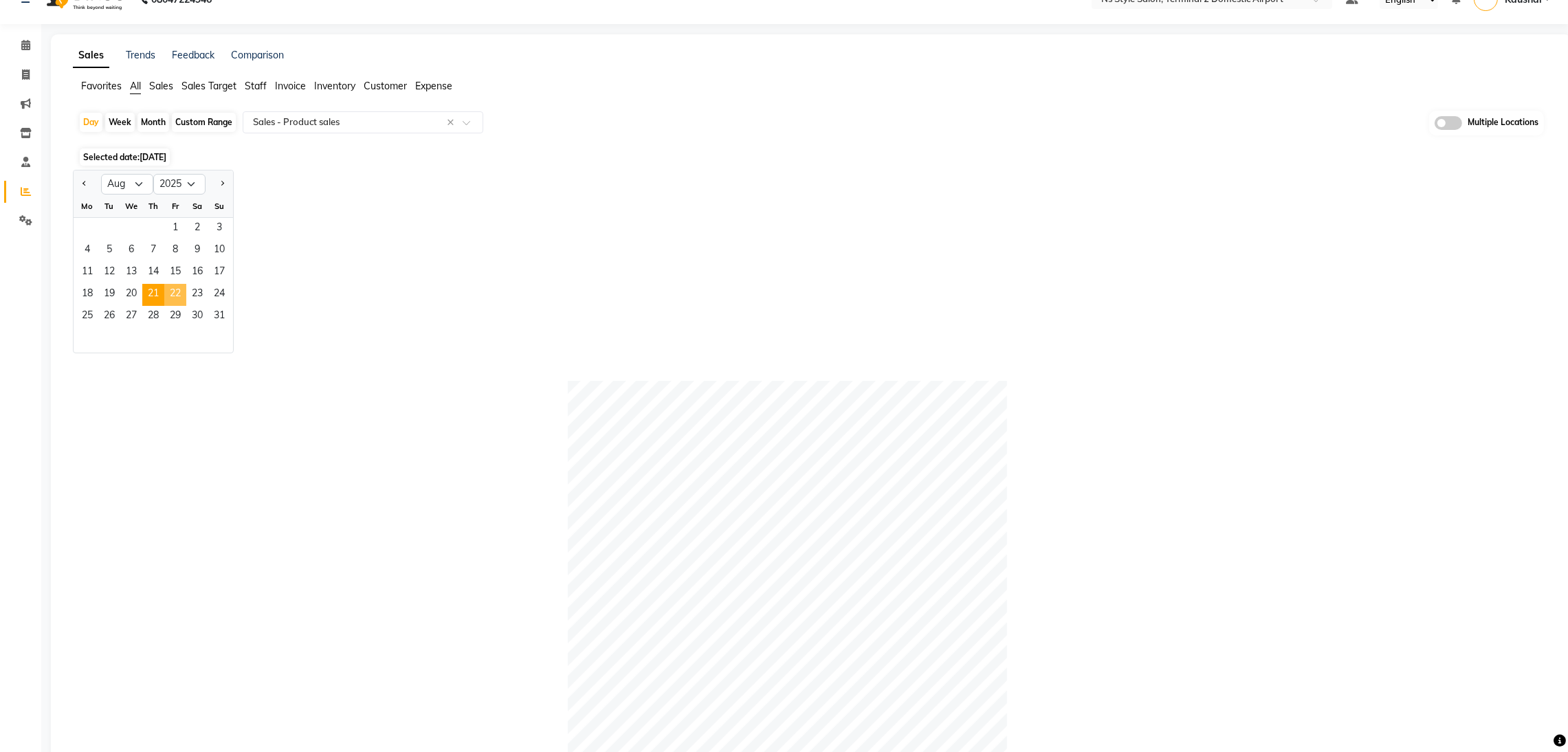
click at [172, 291] on span "22" at bounding box center [175, 294] width 22 height 22
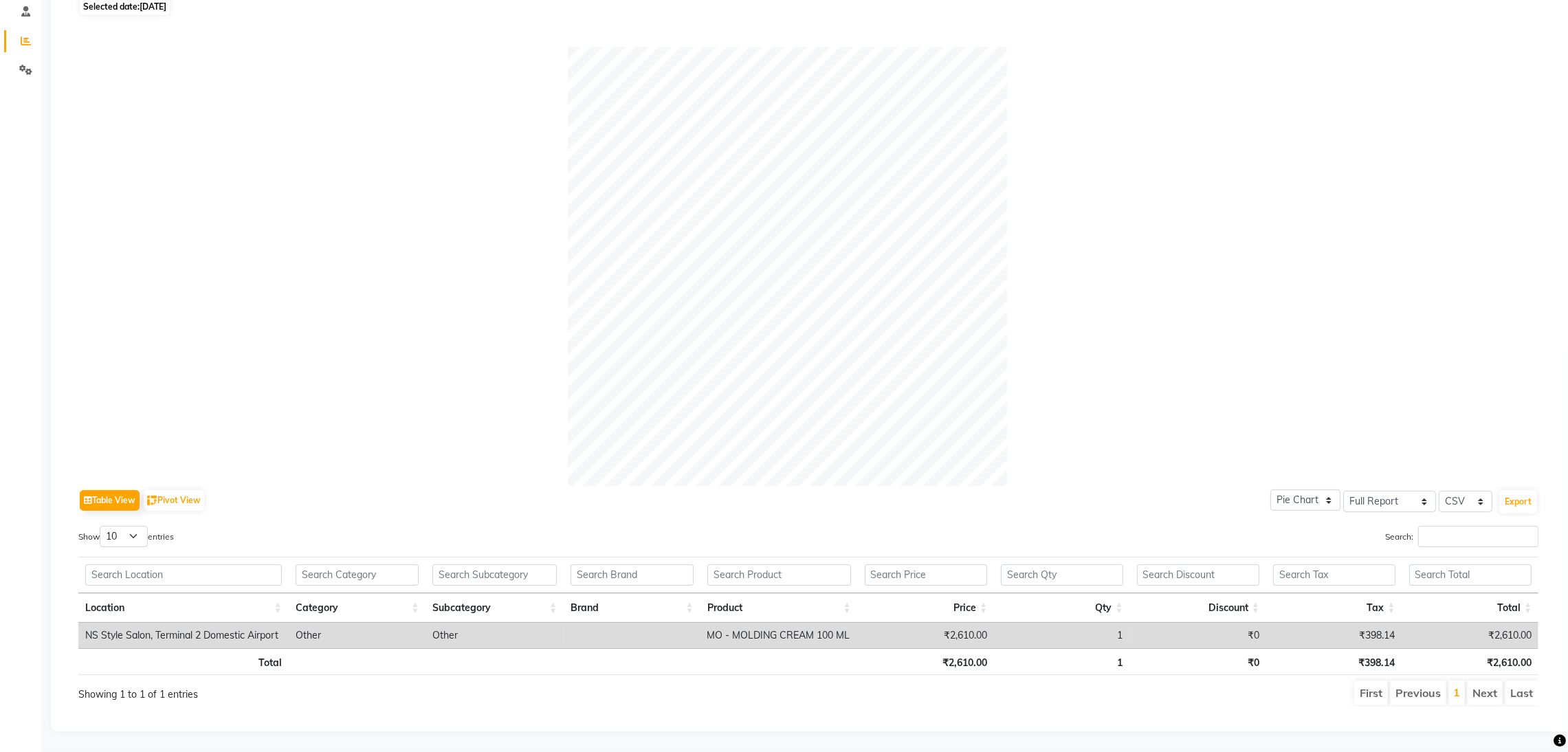
scroll to position [0, 0]
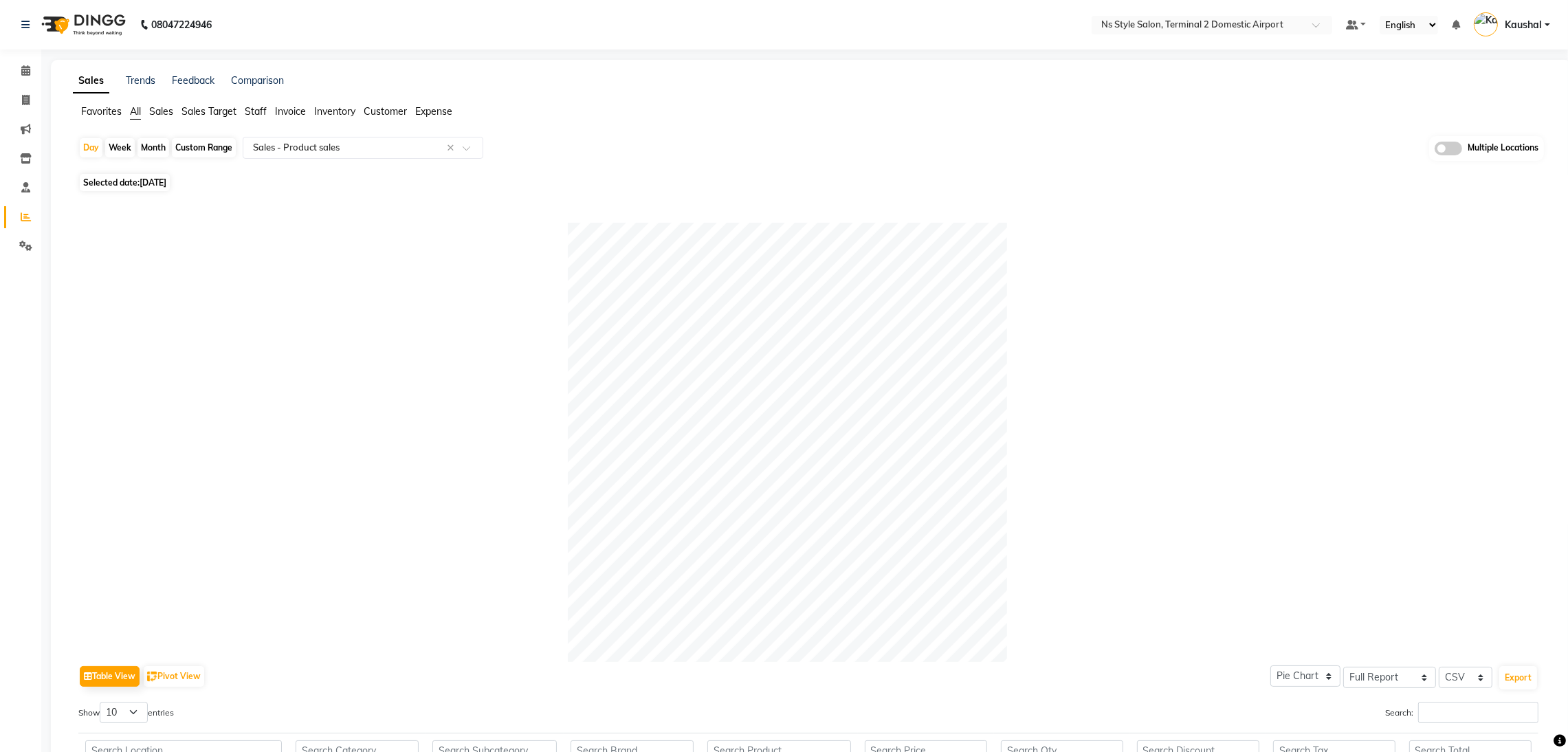
click at [143, 183] on span "22-08-2025" at bounding box center [152, 183] width 27 height 11
select select "8"
select select "2025"
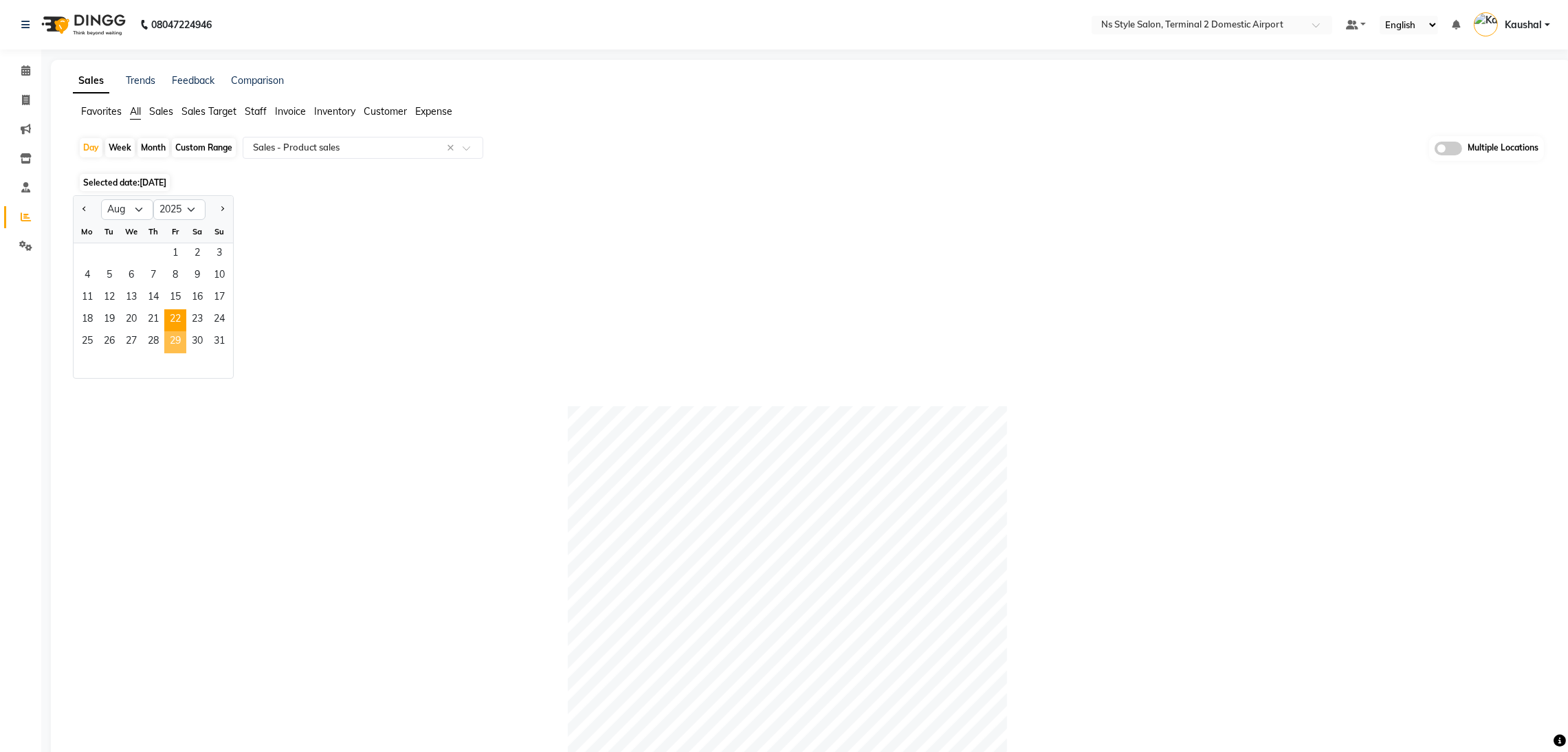
click at [177, 345] on span "29" at bounding box center [175, 342] width 22 height 22
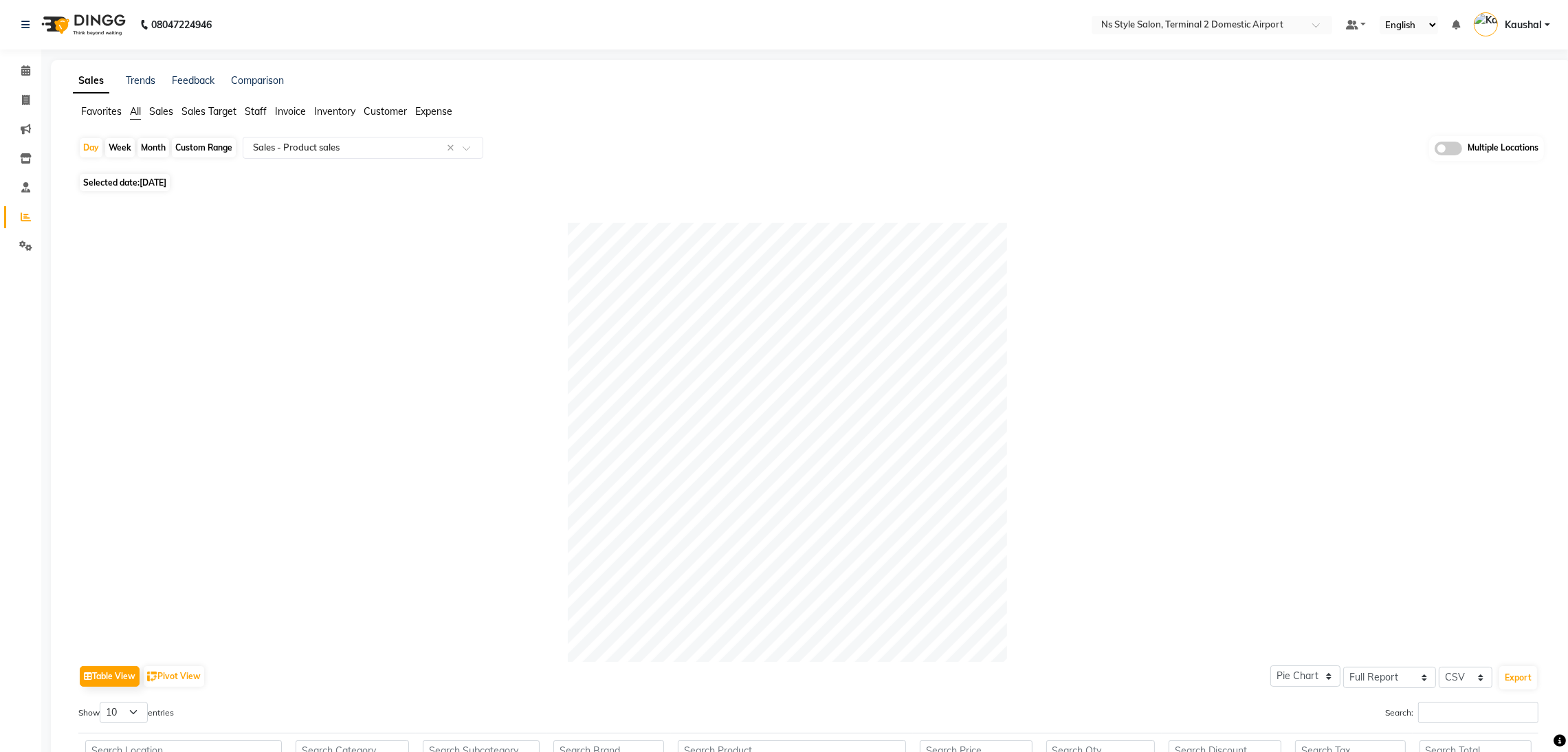
click at [119, 178] on span "Selected date: 29-08-2025" at bounding box center [125, 182] width 90 height 17
select select "8"
select select "2025"
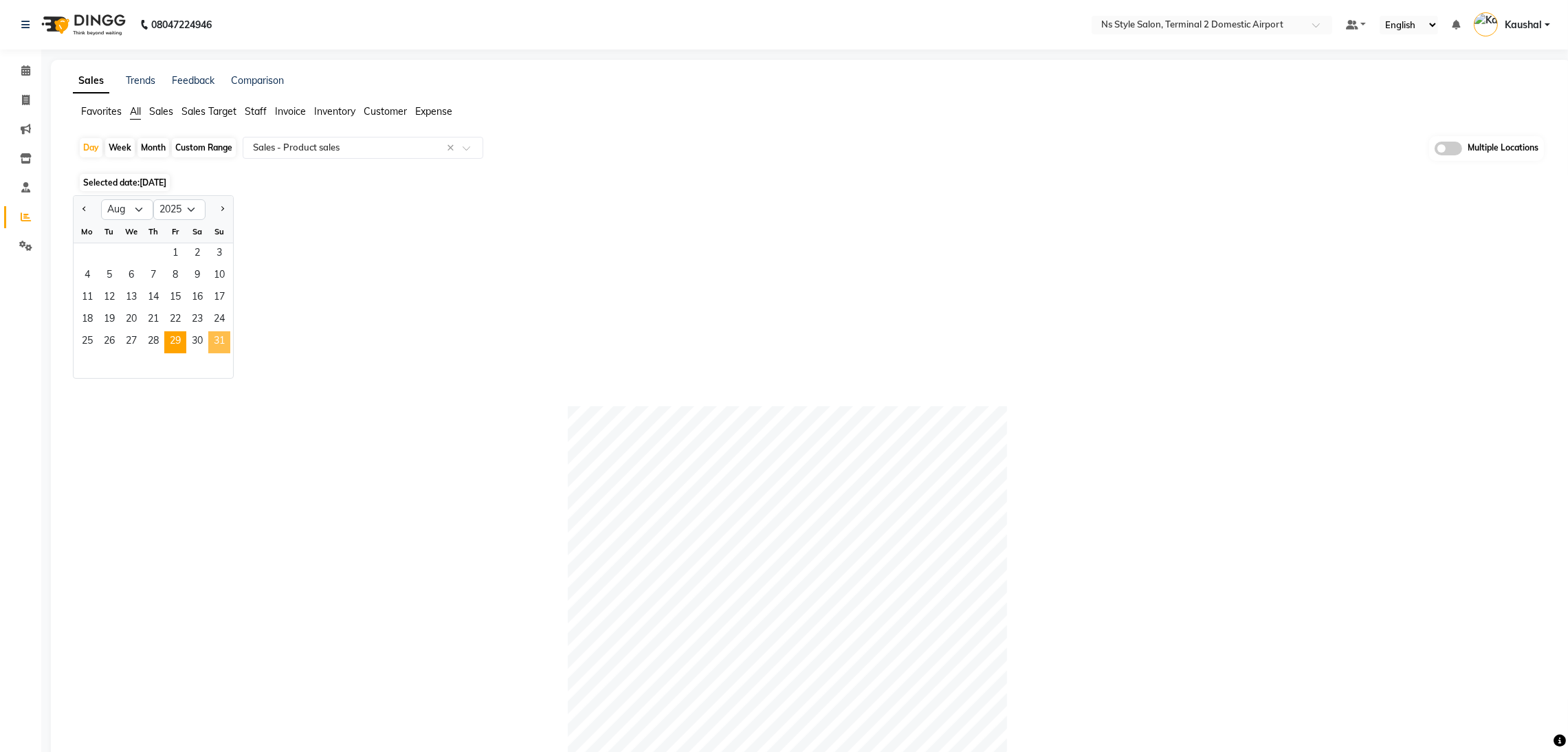
click at [217, 347] on span "31" at bounding box center [219, 342] width 22 height 22
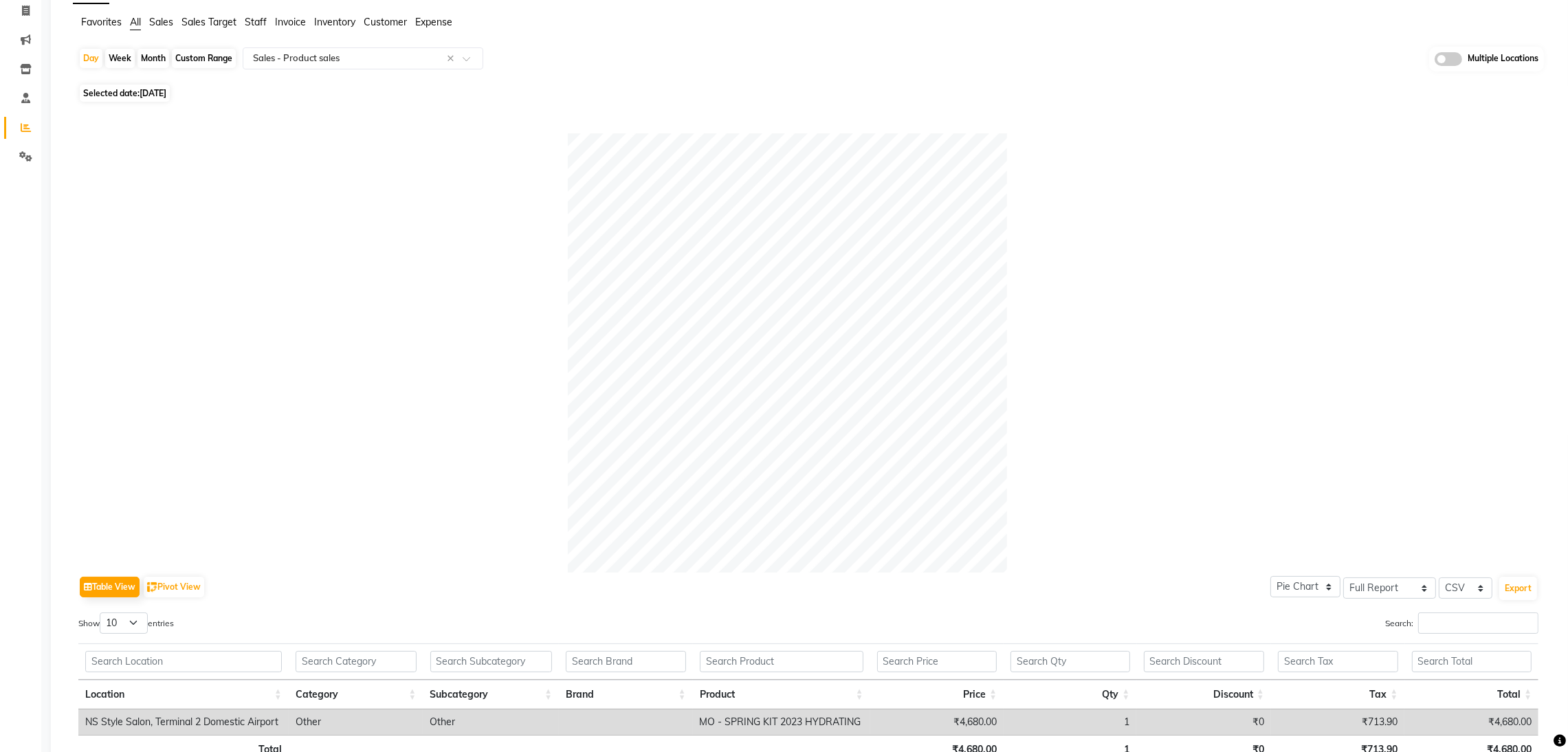
scroll to position [192, 0]
